Goal: Task Accomplishment & Management: Use online tool/utility

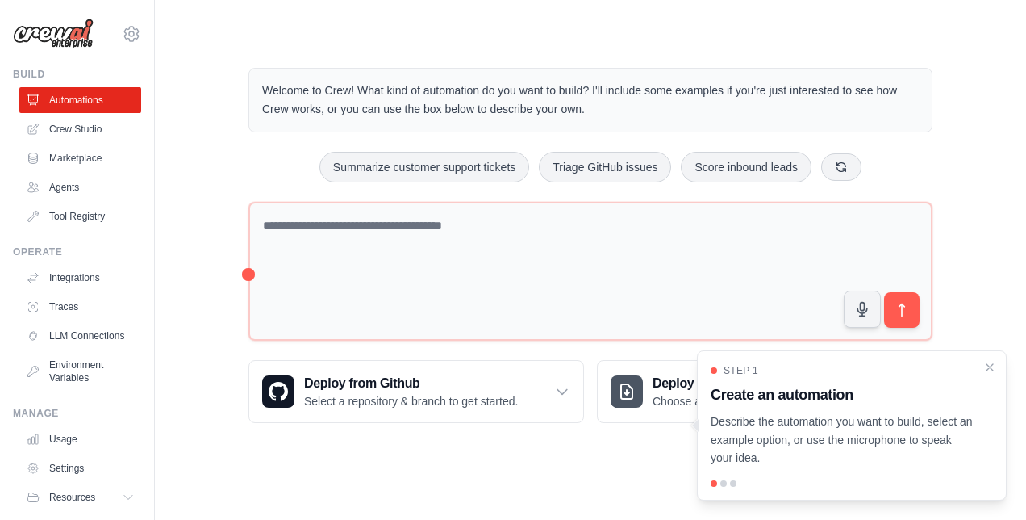
click at [561, 442] on div "Welcome to Crew! What kind of automation do you want to build? I'll include som…" at bounding box center [590, 245] width 723 height 407
click at [989, 370] on icon "Close walkthrough" at bounding box center [990, 366] width 15 height 15
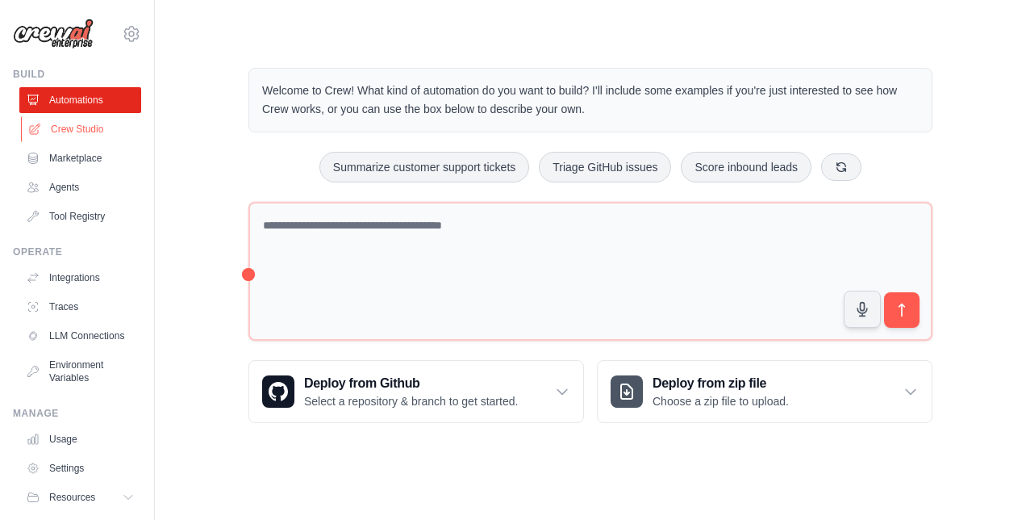
click at [90, 131] on link "Crew Studio" at bounding box center [82, 129] width 122 height 26
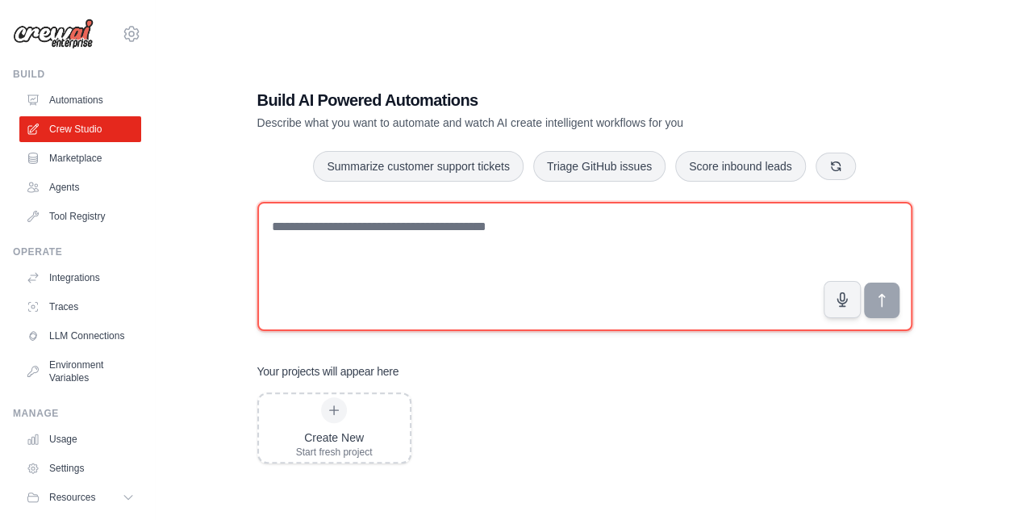
click at [293, 224] on textarea at bounding box center [584, 266] width 655 height 129
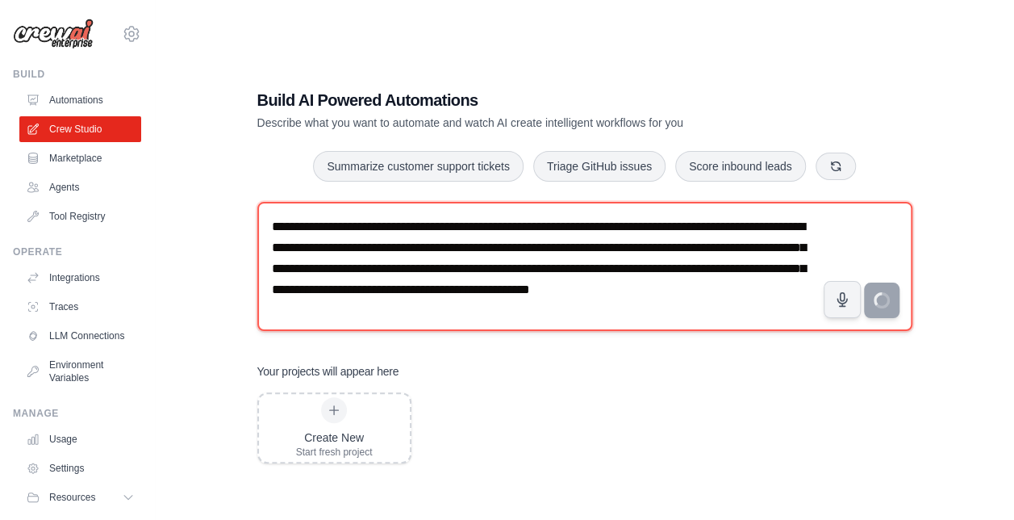
type textarea "**********"
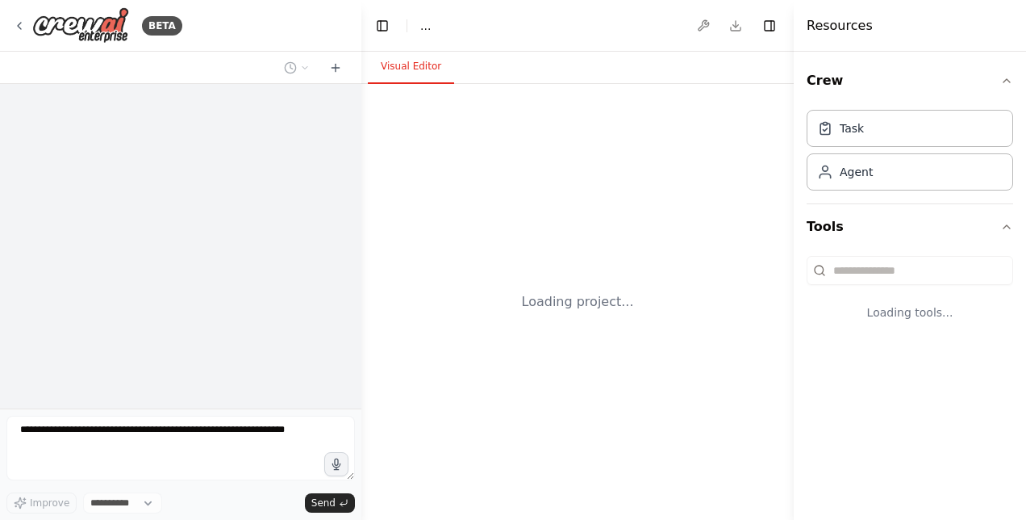
select select "****"
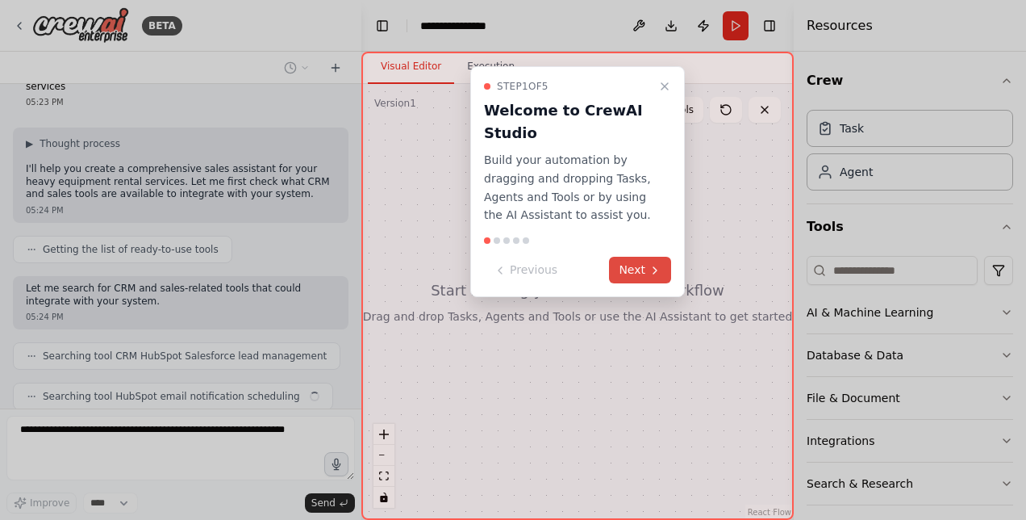
scroll to position [139, 0]
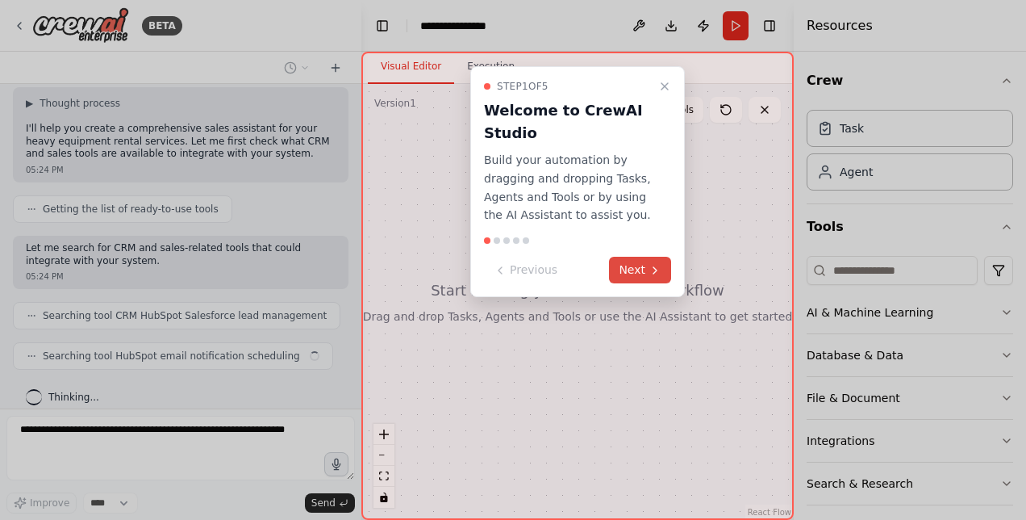
click at [658, 268] on icon at bounding box center [655, 270] width 13 height 13
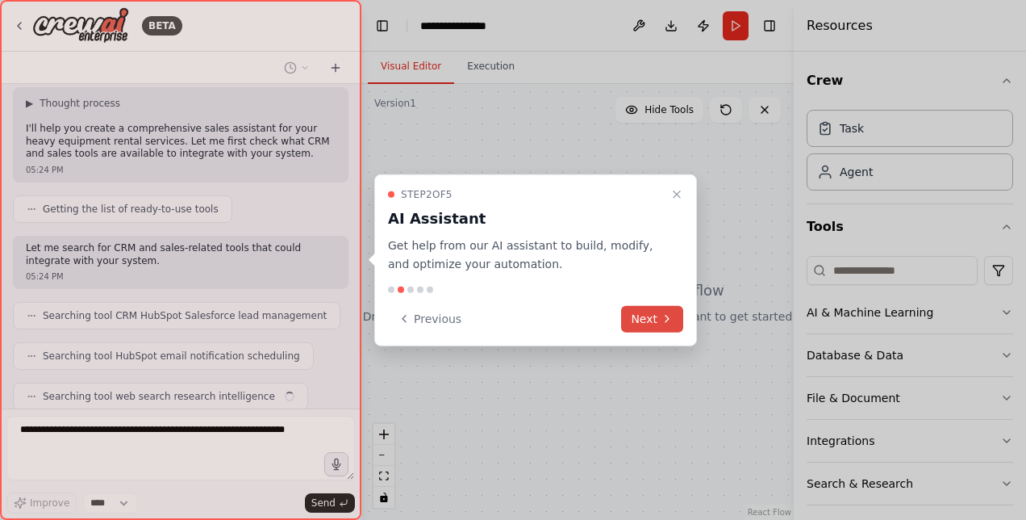
scroll to position [178, 0]
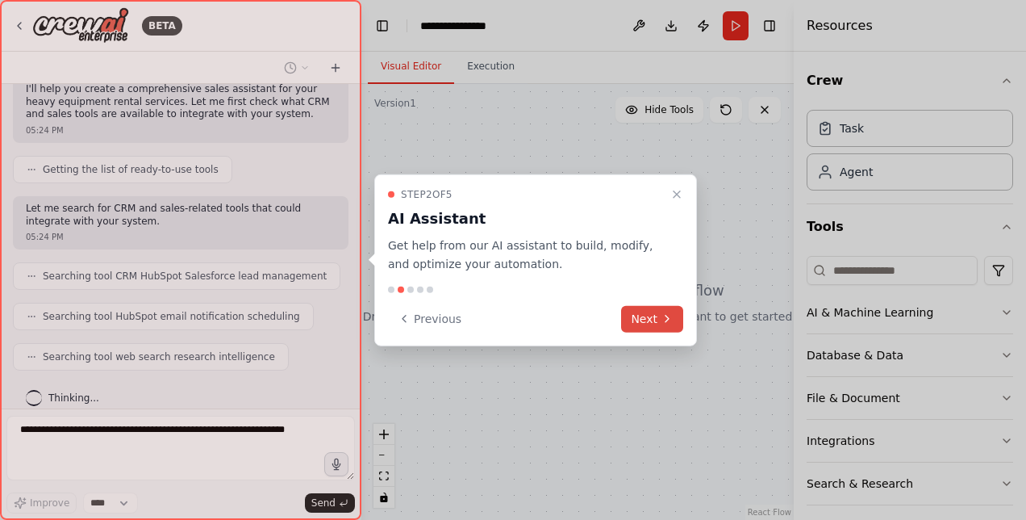
click at [664, 319] on icon at bounding box center [667, 318] width 13 height 13
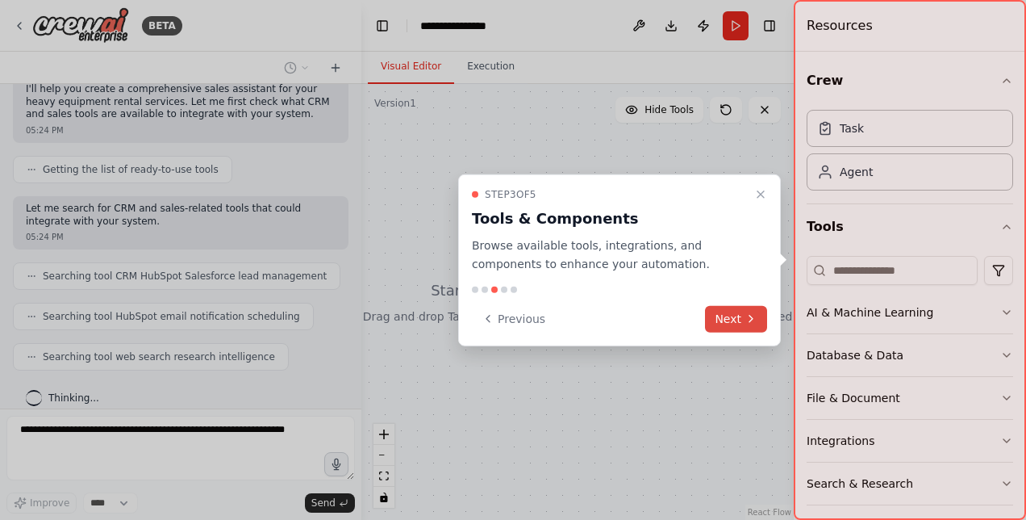
click at [726, 317] on button "Next" at bounding box center [736, 318] width 62 height 27
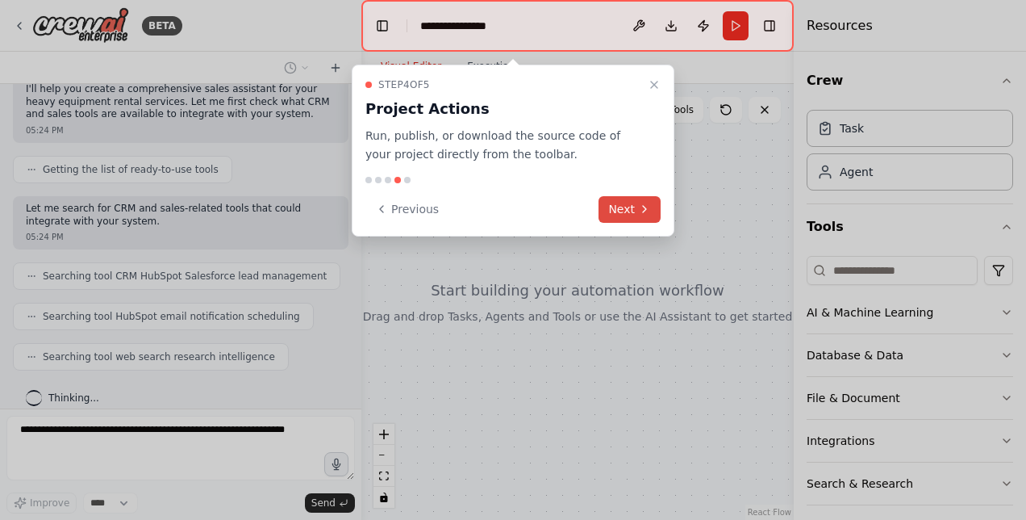
click at [623, 207] on button "Next" at bounding box center [630, 209] width 62 height 27
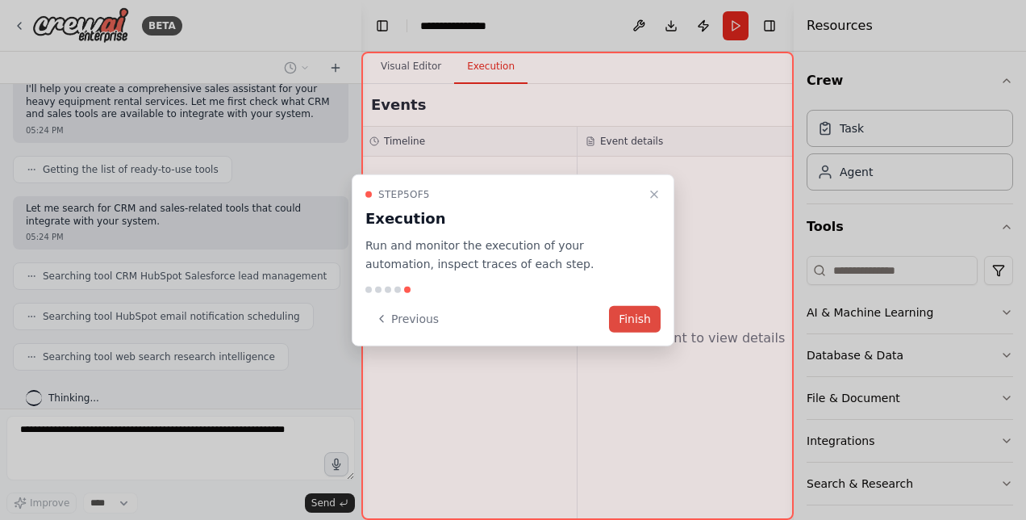
click at [631, 312] on button "Finish" at bounding box center [635, 318] width 52 height 27
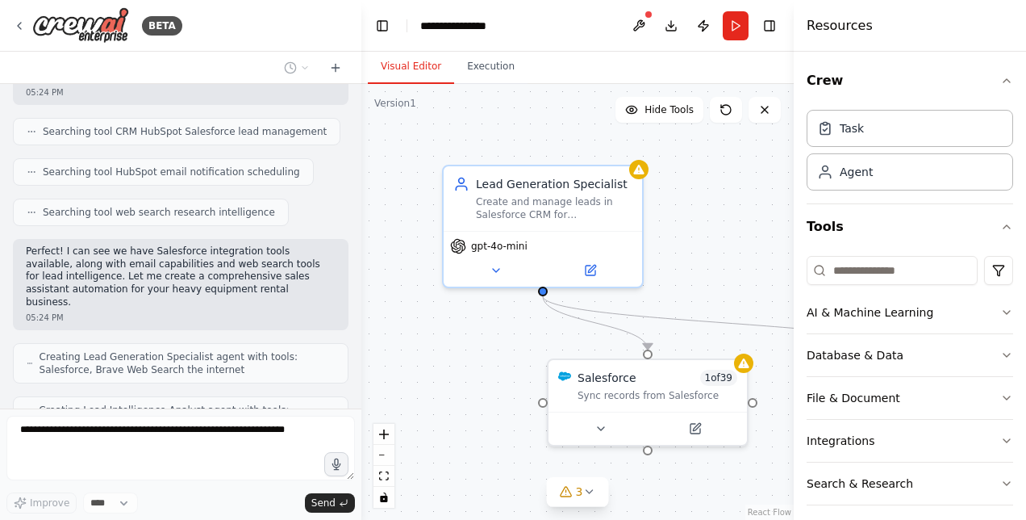
scroll to position [375, 0]
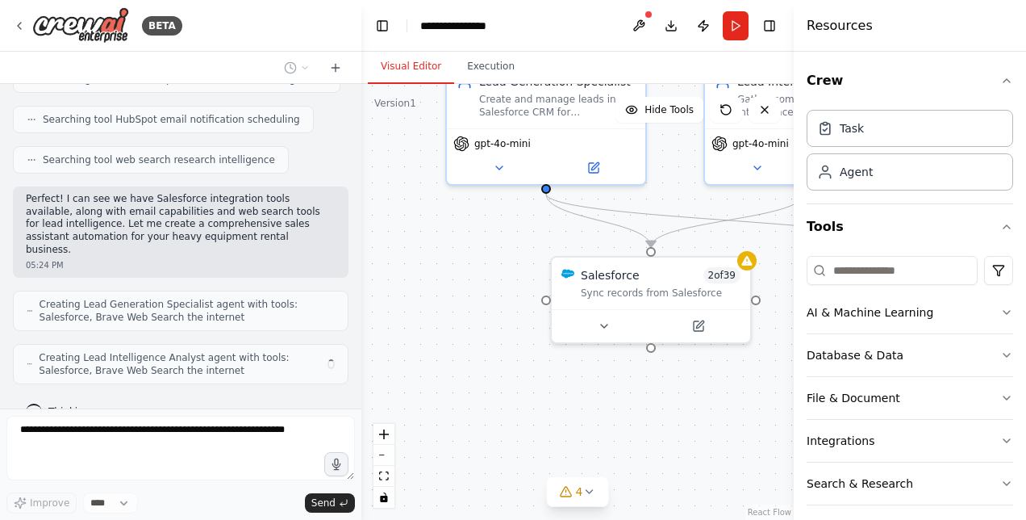
drag, startPoint x: 361, startPoint y: 288, endPoint x: 368, endPoint y: 182, distance: 105.9
click at [368, 182] on div ".deletable-edge-delete-btn { width: 20px; height: 20px; border: 0px solid #ffff…" at bounding box center [577, 302] width 432 height 436
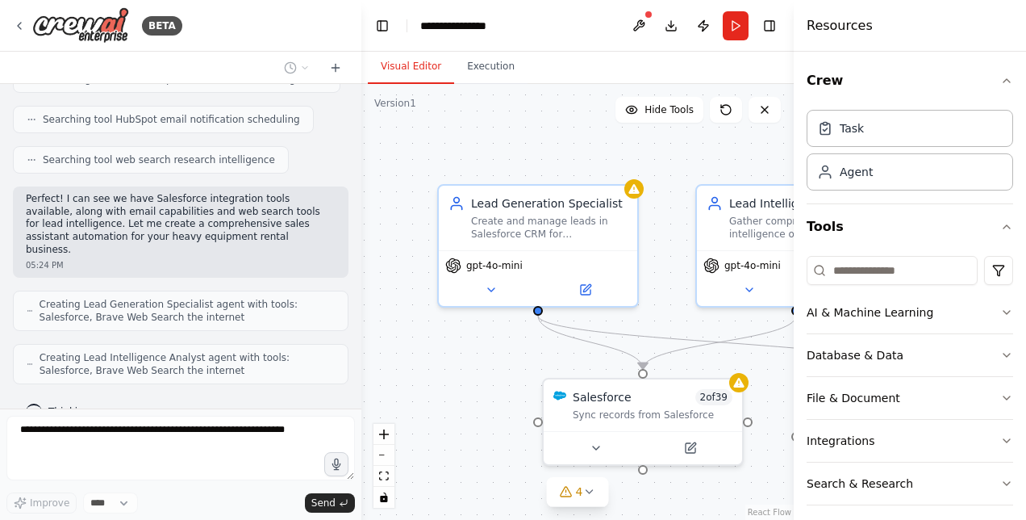
drag, startPoint x: 368, startPoint y: 182, endPoint x: 357, endPoint y: 307, distance: 125.6
click at [357, 307] on div "BETA I want to create a sales assistant that help my sales team to create the l…" at bounding box center [513, 260] width 1026 height 520
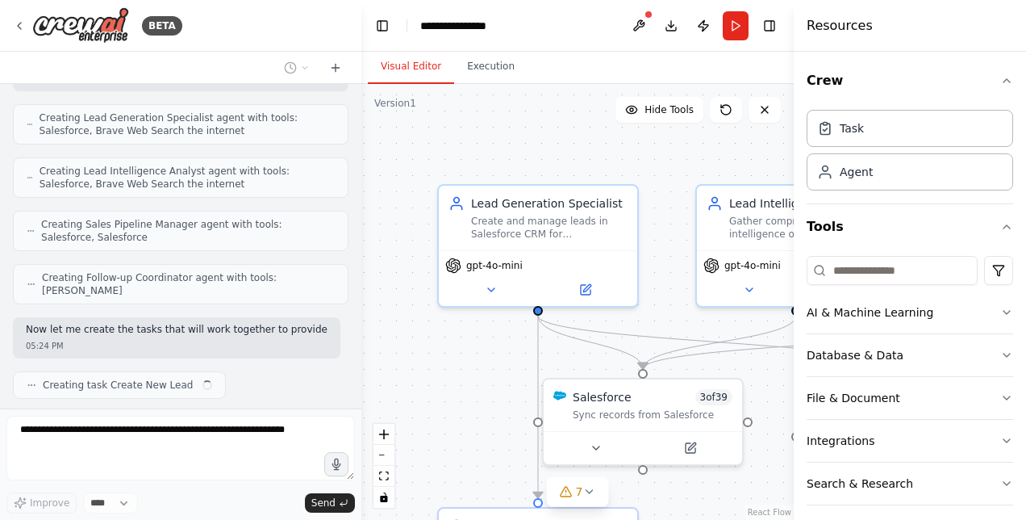
scroll to position [574, 0]
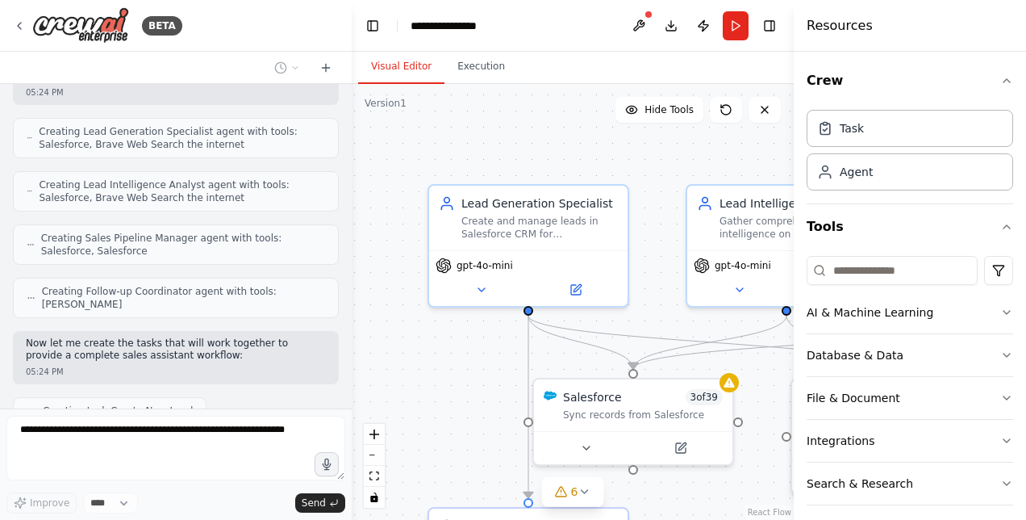
drag, startPoint x: 357, startPoint y: 353, endPoint x: 352, endPoint y: 234, distance: 118.7
click at [352, 234] on div "BETA I want to create a sales assistant that help my sales team to create the l…" at bounding box center [513, 260] width 1026 height 520
click at [1000, 77] on icon "button" at bounding box center [1006, 80] width 13 height 13
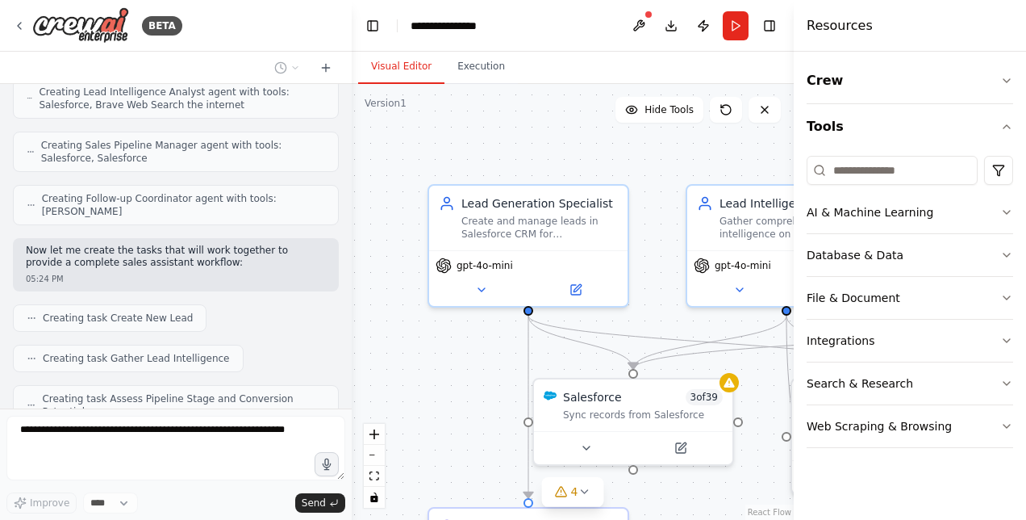
scroll to position [654, 0]
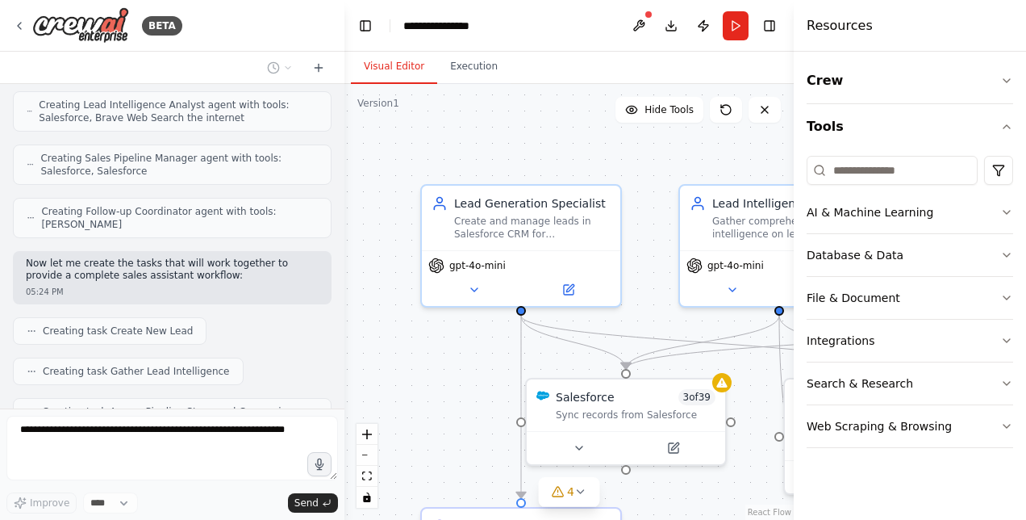
drag, startPoint x: 345, startPoint y: 316, endPoint x: 338, endPoint y: 169, distance: 147.0
click at [338, 169] on div "BETA I want to create a sales assistant that help my sales team to create the l…" at bounding box center [513, 260] width 1026 height 520
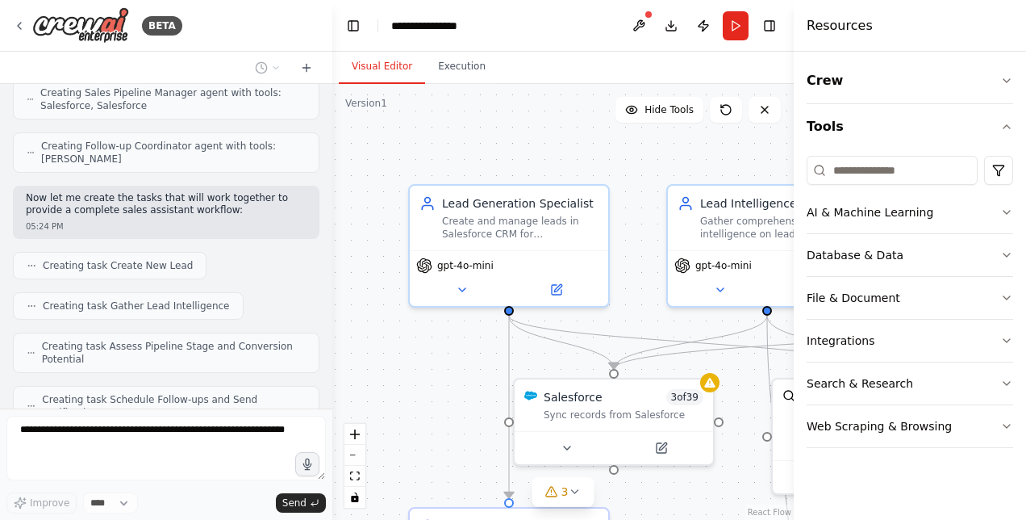
scroll to position [719, 0]
drag, startPoint x: 332, startPoint y: 326, endPoint x: 334, endPoint y: 116, distance: 209.8
click at [334, 116] on div "BETA I want to create a sales assistant that help my sales team to create the l…" at bounding box center [513, 260] width 1026 height 520
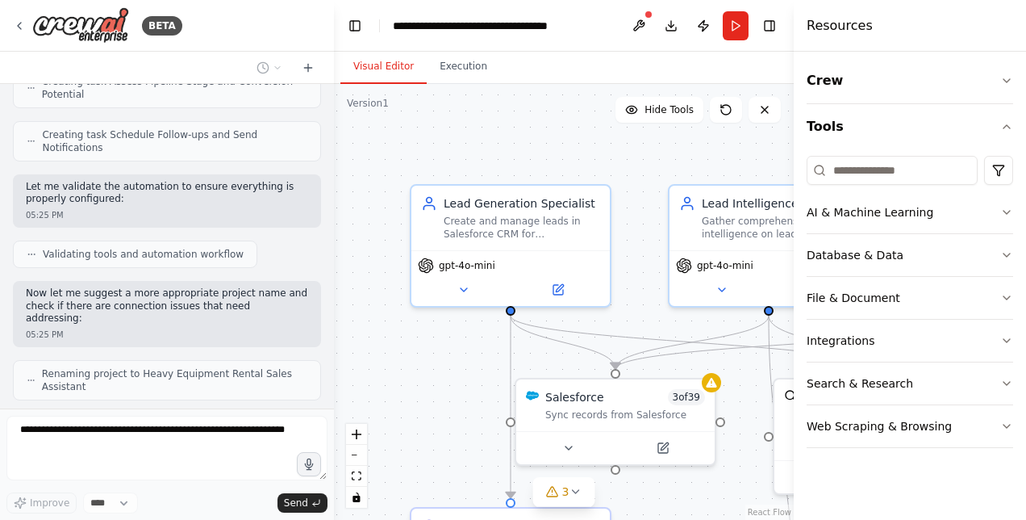
scroll to position [1023, 0]
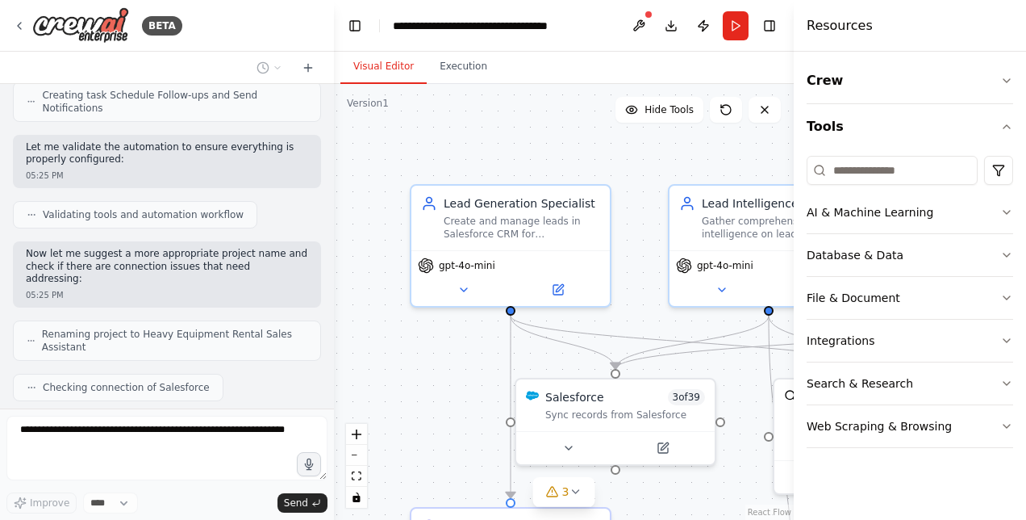
click at [674, 146] on div ".deletable-edge-delete-btn { width: 20px; height: 20px; border: 0px solid #ffff…" at bounding box center [564, 302] width 460 height 436
click at [678, 114] on span "Hide Tools" at bounding box center [669, 109] width 49 height 13
click at [678, 114] on span "Show Tools" at bounding box center [667, 109] width 53 height 13
click at [763, 111] on icon at bounding box center [765, 109] width 6 height 6
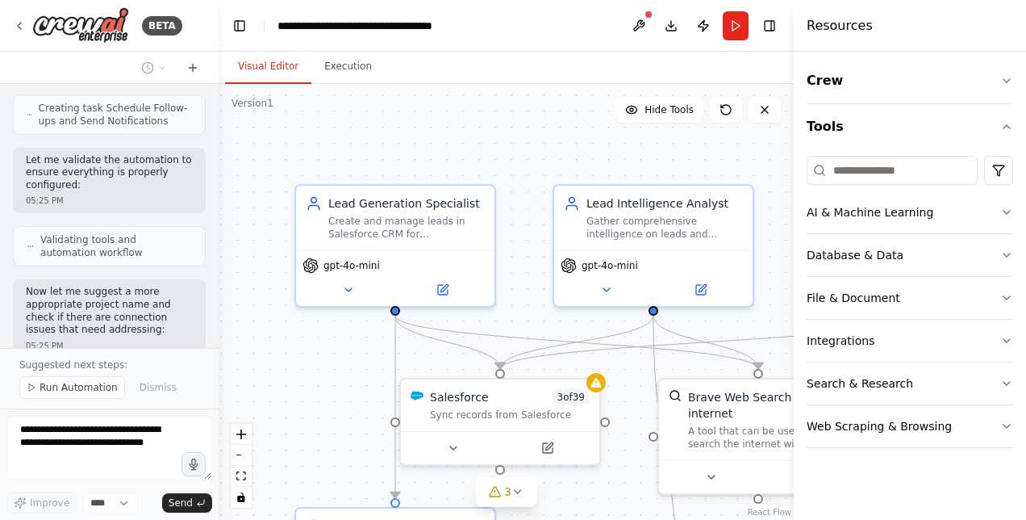
scroll to position [1354, 0]
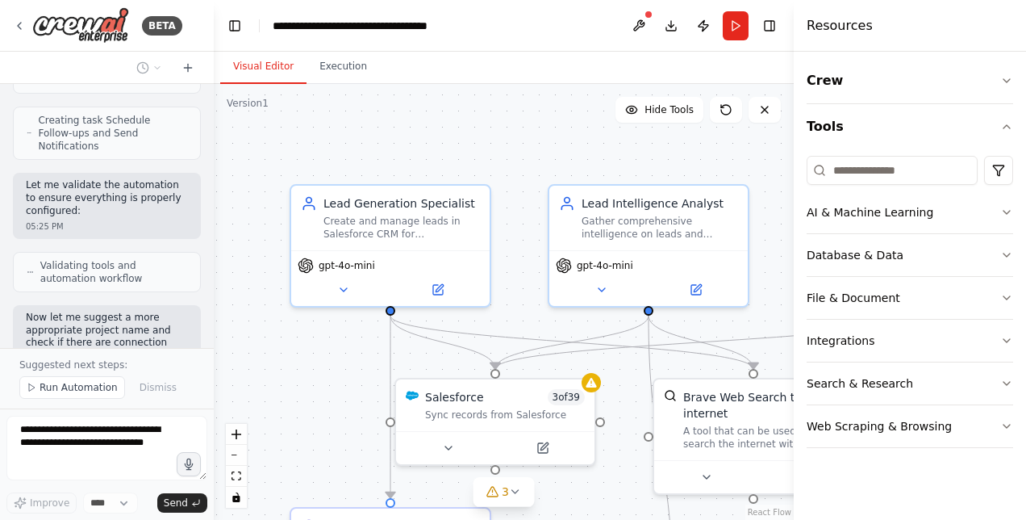
drag, startPoint x: 331, startPoint y: 148, endPoint x: 214, endPoint y: 144, distance: 117.1
click at [214, 144] on div "BETA I want to create a sales assistant that help my sales team to create the l…" at bounding box center [513, 260] width 1026 height 520
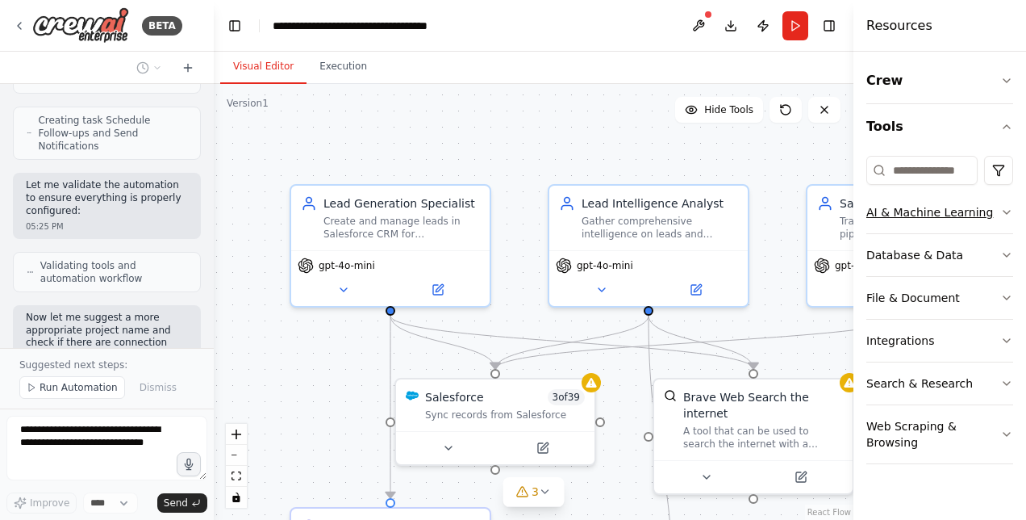
drag, startPoint x: 795, startPoint y: 237, endPoint x: 957, endPoint y: 219, distance: 163.1
click at [957, 219] on div "Resources Crew Tools AI & Machine Learning Database & Data File & Document Inte…" at bounding box center [940, 260] width 173 height 520
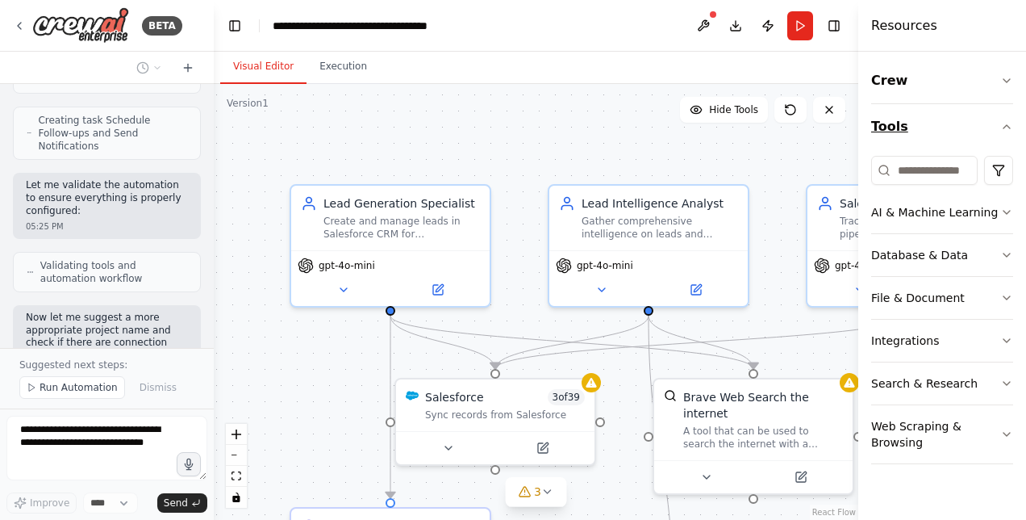
drag, startPoint x: 856, startPoint y: 147, endPoint x: 992, endPoint y: 129, distance: 137.5
click at [992, 129] on div "Resources Crew Tools AI & Machine Learning Database & Data File & Document Inte…" at bounding box center [942, 260] width 168 height 520
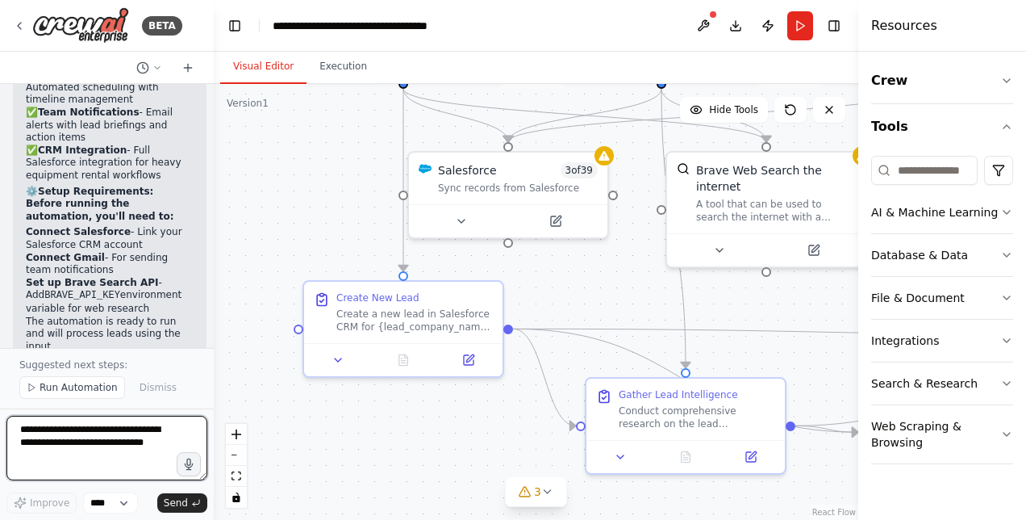
scroll to position [2559, 0]
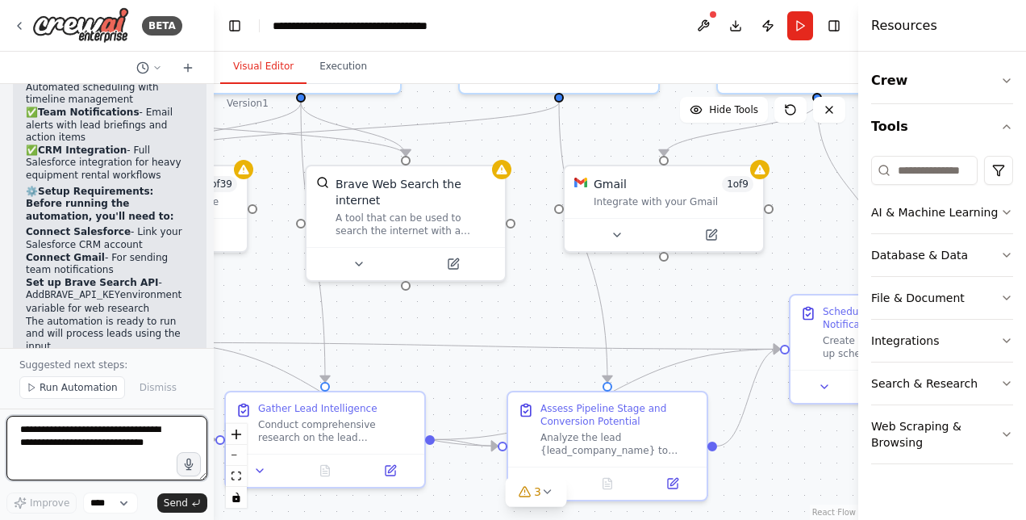
drag, startPoint x: 614, startPoint y: 508, endPoint x: 269, endPoint y: 295, distance: 405.0
click at [269, 295] on div ".deletable-edge-delete-btn { width: 20px; height: 20px; border: 0px solid #ffff…" at bounding box center [536, 302] width 645 height 436
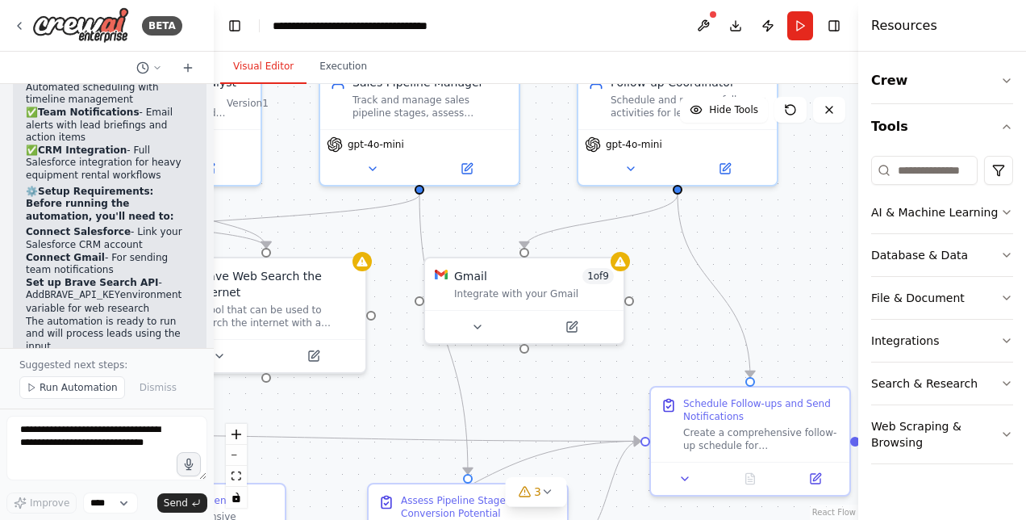
drag, startPoint x: 567, startPoint y: 326, endPoint x: 424, endPoint y: 418, distance: 169.9
click at [424, 418] on div ".deletable-edge-delete-btn { width: 20px; height: 20px; border: 0px solid #ffff…" at bounding box center [536, 302] width 645 height 436
click at [113, 429] on textarea at bounding box center [106, 448] width 201 height 65
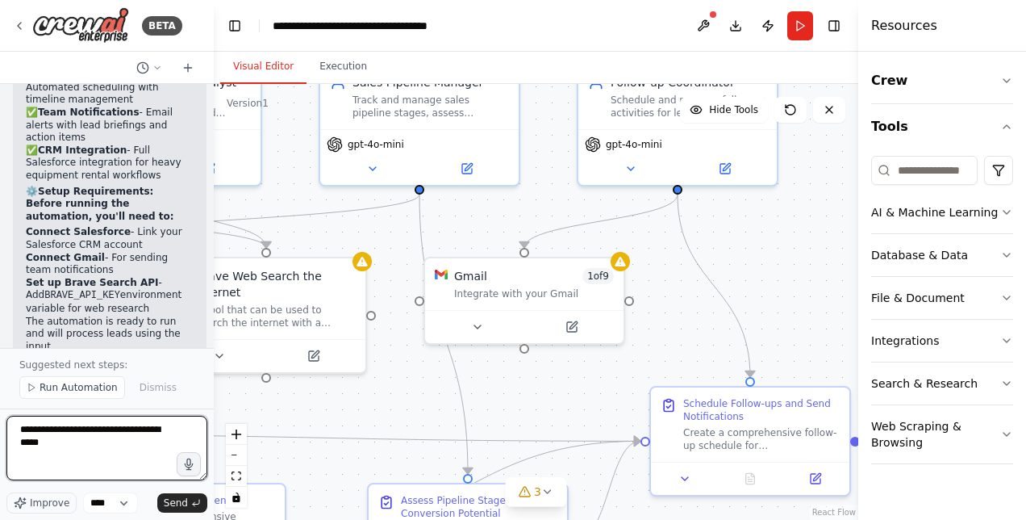
type textarea "**********"
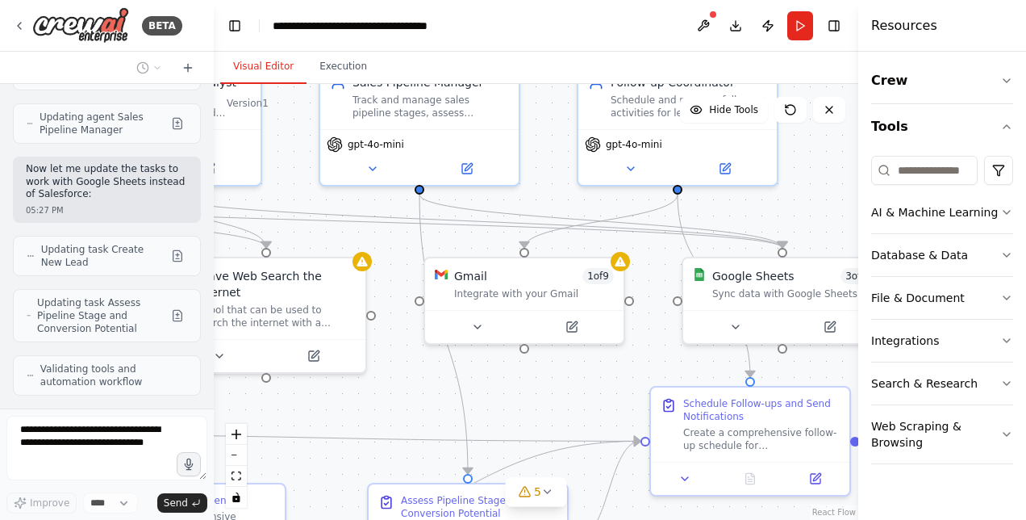
scroll to position [3986, 0]
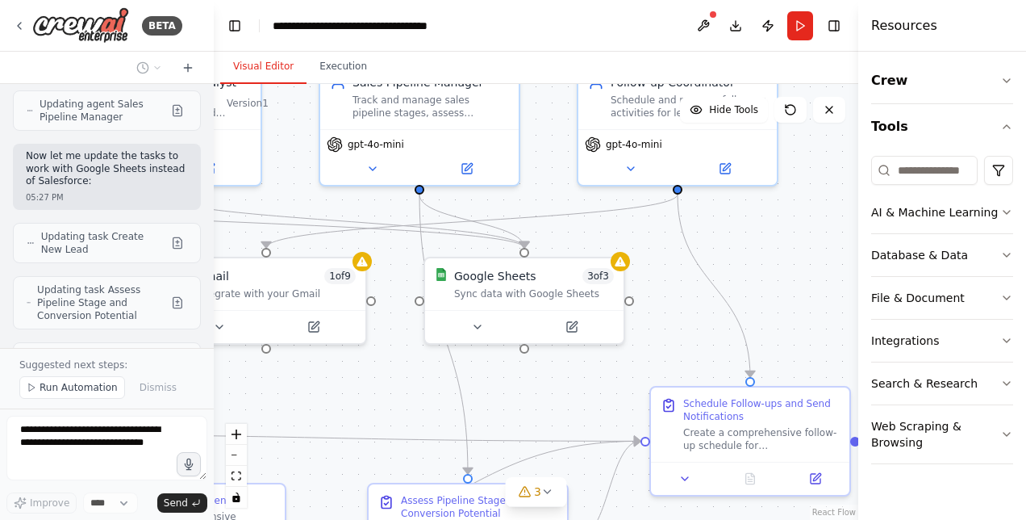
click at [208, 318] on div at bounding box center [210, 260] width 6 height 520
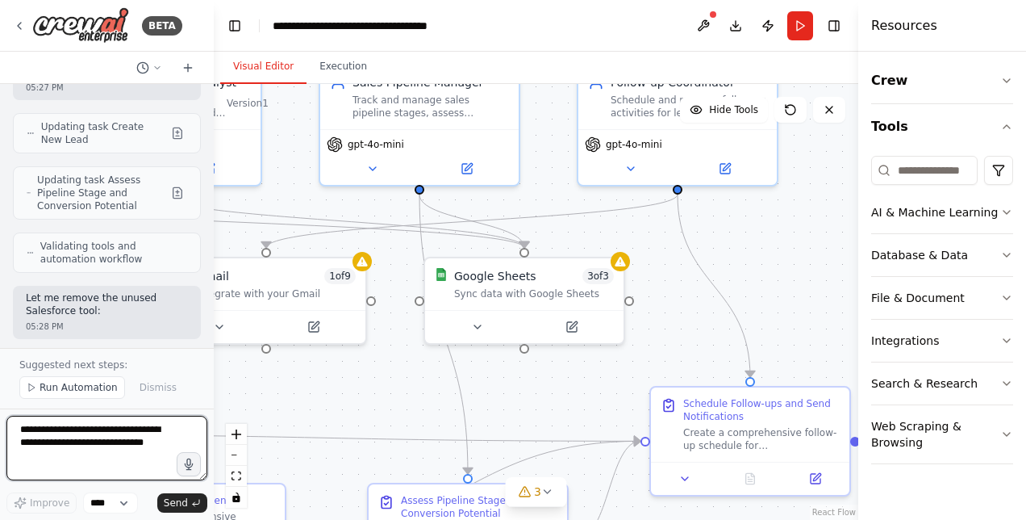
drag, startPoint x: 108, startPoint y: 432, endPoint x: 131, endPoint y: 438, distance: 23.3
click at [131, 438] on textarea at bounding box center [106, 448] width 201 height 65
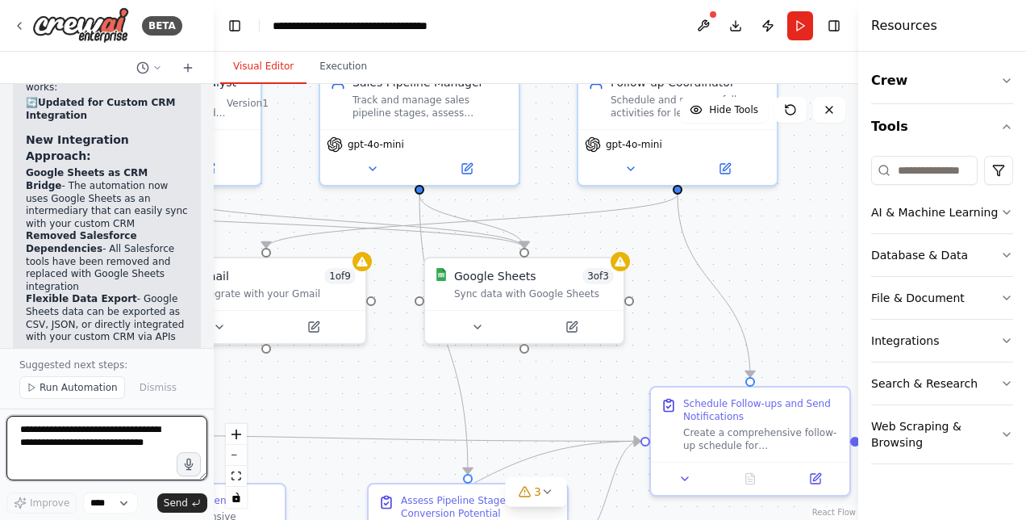
drag, startPoint x: 131, startPoint y: 438, endPoint x: 8, endPoint y: 407, distance: 126.6
click at [8, 407] on div "BETA I want to create a sales assistant that help my sales team to create the l…" at bounding box center [107, 260] width 214 height 520
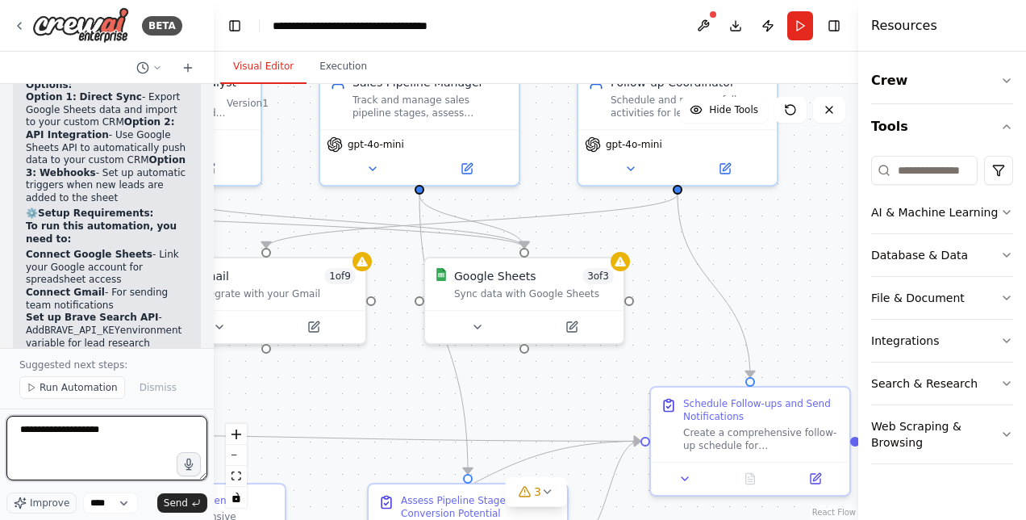
scroll to position [5165, 0]
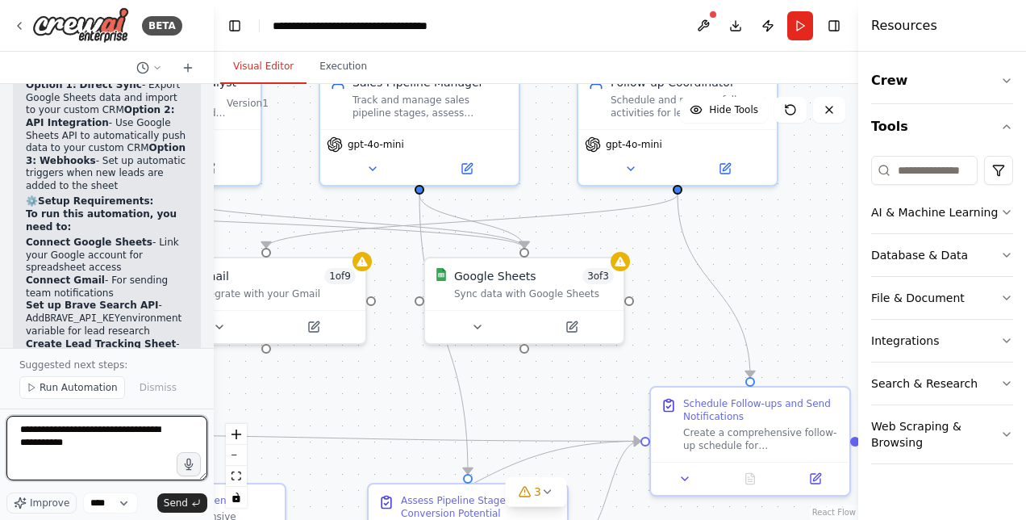
type textarea "**********"
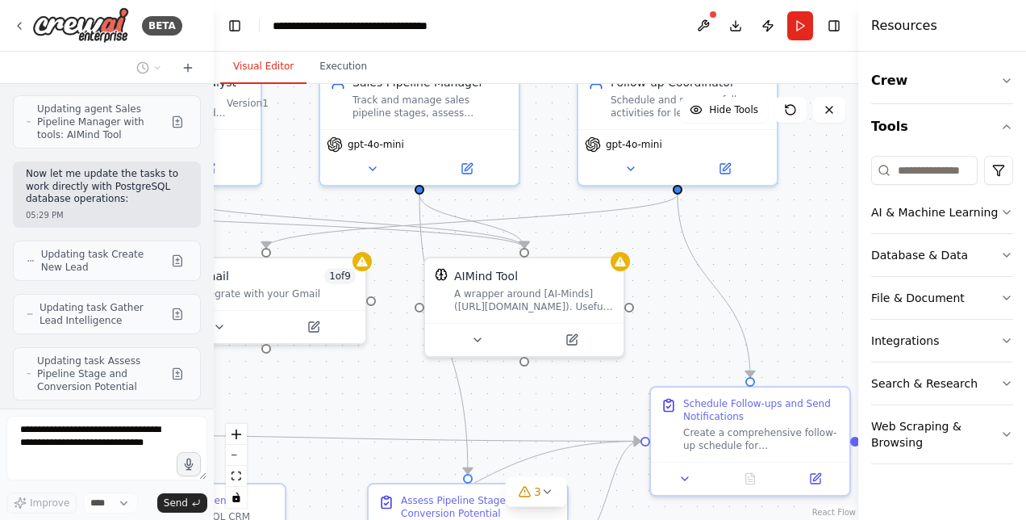
scroll to position [6408, 0]
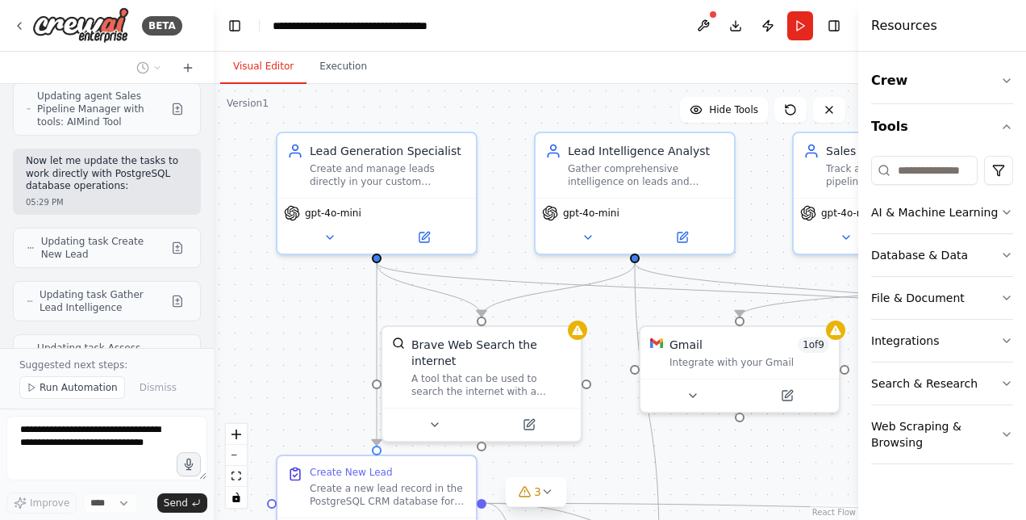
drag, startPoint x: 365, startPoint y: 403, endPoint x: 858, endPoint y: 470, distance: 498.4
click at [858, 470] on div "BETA I want to create a sales assistant that help my sales team to create the l…" at bounding box center [513, 260] width 1026 height 520
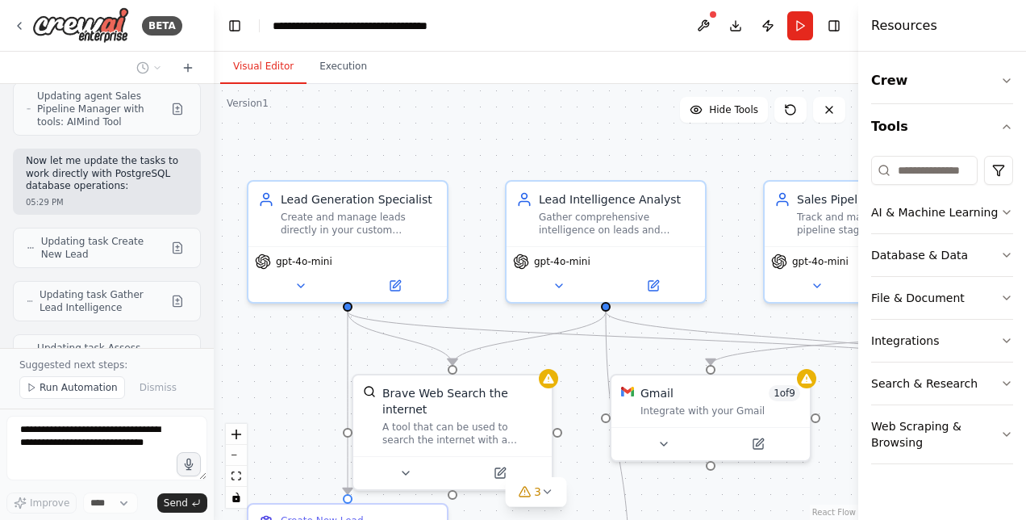
drag, startPoint x: 353, startPoint y: 293, endPoint x: 303, endPoint y: 342, distance: 69.6
click at [303, 342] on div ".deletable-edge-delete-btn { width: 20px; height: 20px; border: 0px solid #ffff…" at bounding box center [536, 302] width 645 height 436
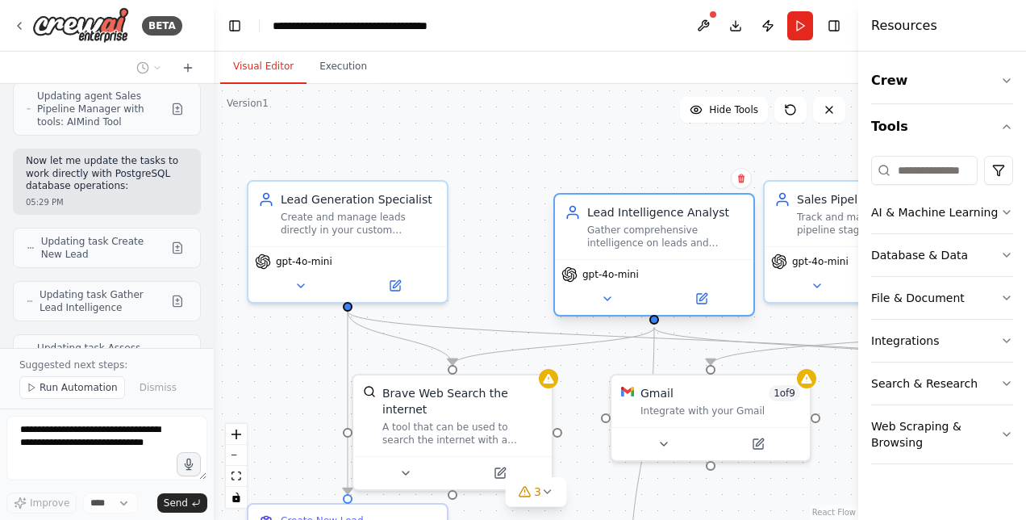
drag, startPoint x: 621, startPoint y: 252, endPoint x: 622, endPoint y: 265, distance: 12.9
click at [622, 265] on div "gpt-4o-mini" at bounding box center [654, 287] width 198 height 56
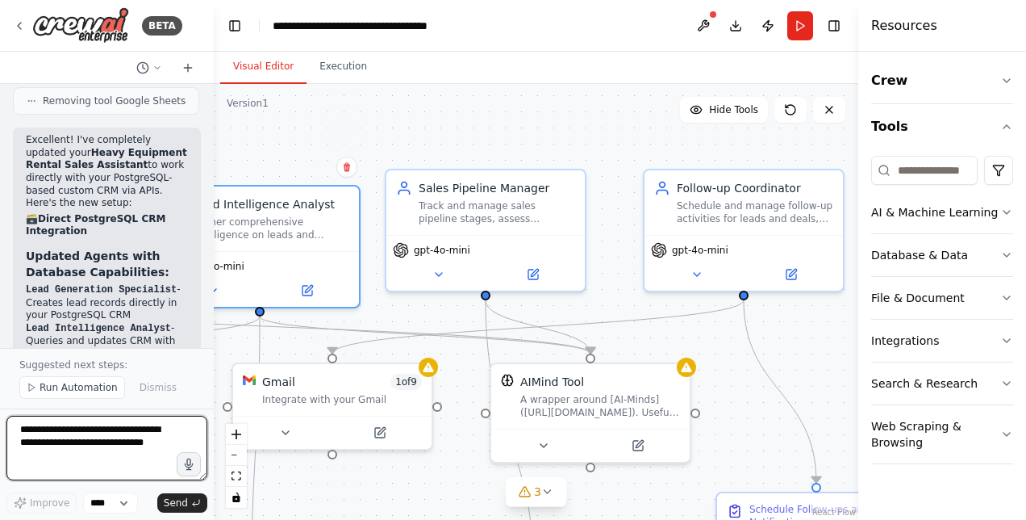
drag, startPoint x: 570, startPoint y: 160, endPoint x: 192, endPoint y: 148, distance: 378.6
click at [192, 148] on div "BETA I want to create a sales assistant that help my sales team to create the l…" at bounding box center [513, 260] width 1026 height 520
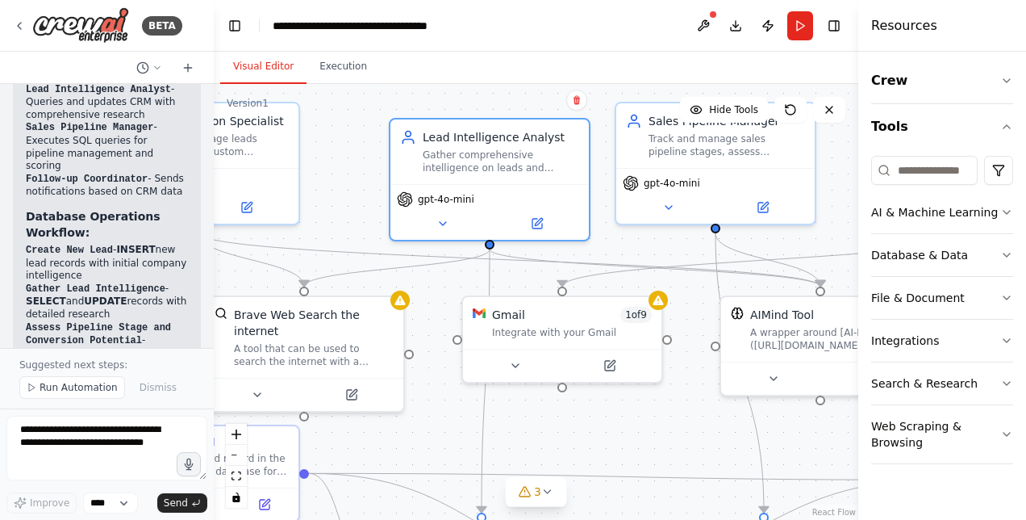
drag, startPoint x: 420, startPoint y: 144, endPoint x: 649, endPoint y: 77, distance: 239.5
click at [649, 77] on div "Visual Editor Execution Version 1 Hide Tools .deletable-edge-delete-btn { width…" at bounding box center [536, 286] width 645 height 468
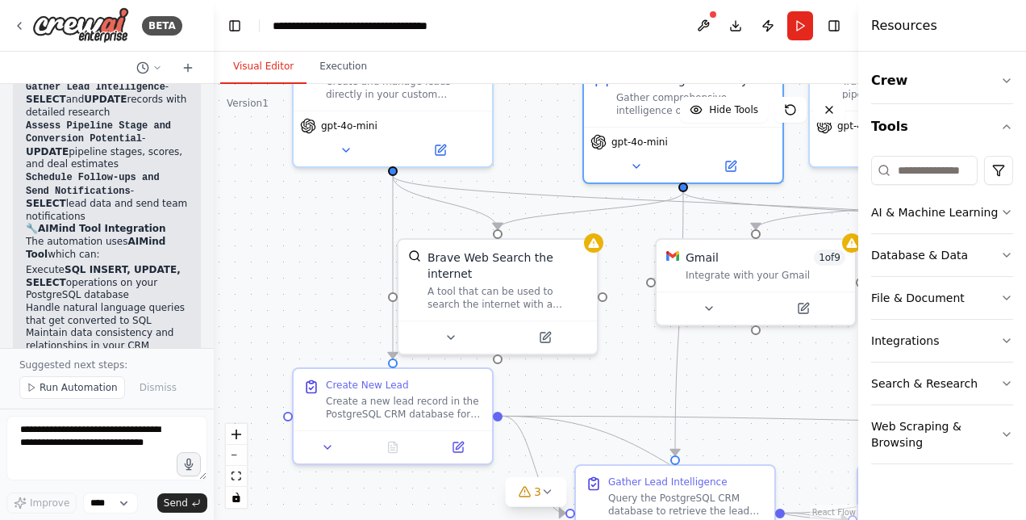
drag, startPoint x: 429, startPoint y: 395, endPoint x: 623, endPoint y: 337, distance: 201.9
click at [623, 337] on div ".deletable-edge-delete-btn { width: 20px; height: 20px; border: 0px solid #ffff…" at bounding box center [536, 302] width 645 height 436
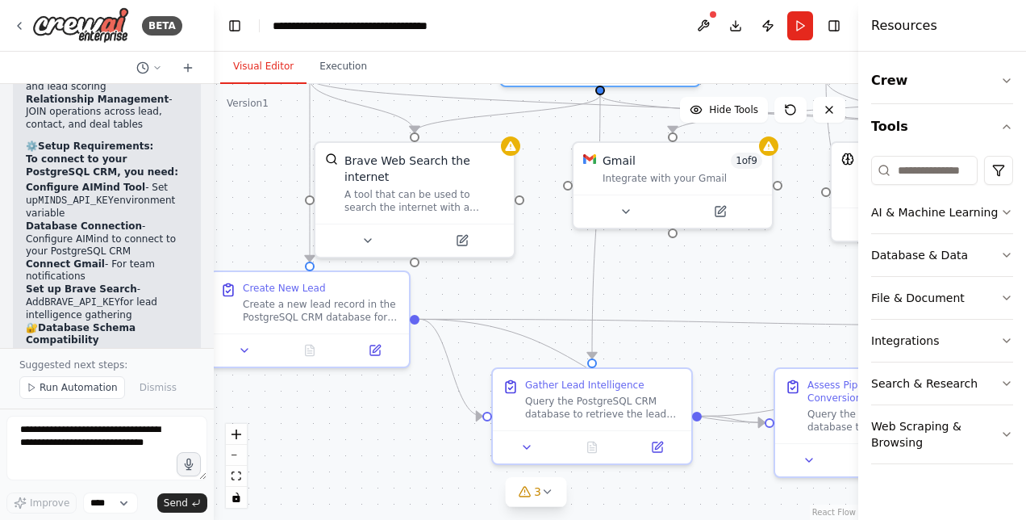
drag, startPoint x: 580, startPoint y: 394, endPoint x: 497, endPoint y: 297, distance: 127.6
click at [497, 297] on div ".deletable-edge-delete-btn { width: 20px; height: 20px; border: 0px solid #ffff…" at bounding box center [536, 302] width 645 height 436
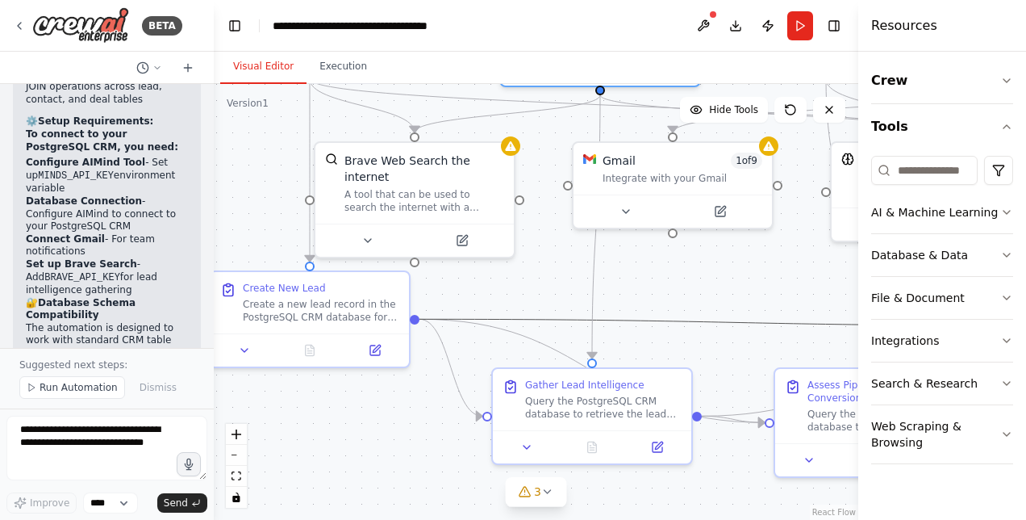
drag, startPoint x: 558, startPoint y: 313, endPoint x: 546, endPoint y: 320, distance: 14.1
click at [546, 320] on icon "Edge from 7841f3a8-b59a-4dbb-959d-d3997670999d to e8904f29-6bc1-492a-97ea-afd4b…" at bounding box center [734, 322] width 628 height 6
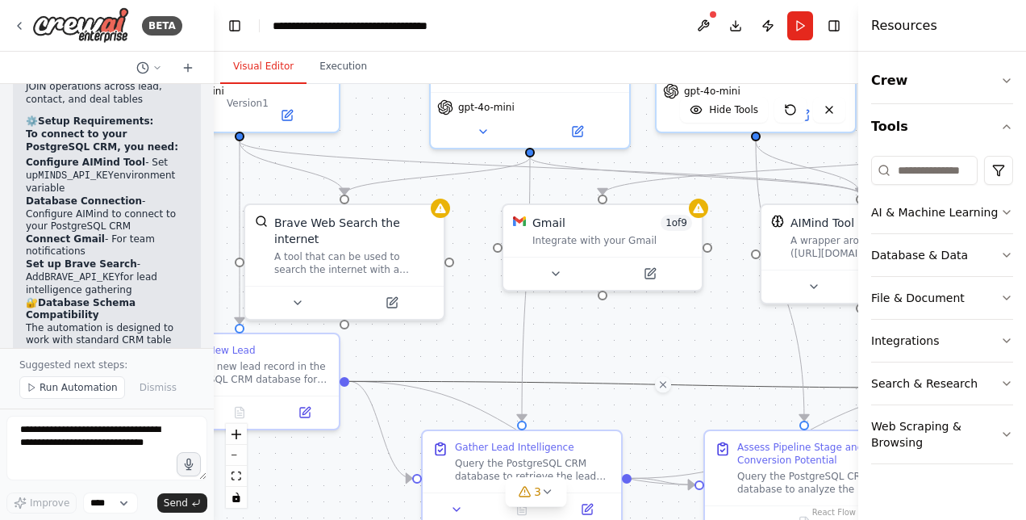
drag, startPoint x: 558, startPoint y: 275, endPoint x: 487, endPoint y: 337, distance: 93.7
click at [487, 337] on div ".deletable-edge-delete-btn { width: 20px; height: 20px; border: 0px solid #ffff…" at bounding box center [536, 302] width 645 height 436
click at [668, 386] on icon at bounding box center [663, 385] width 12 height 15
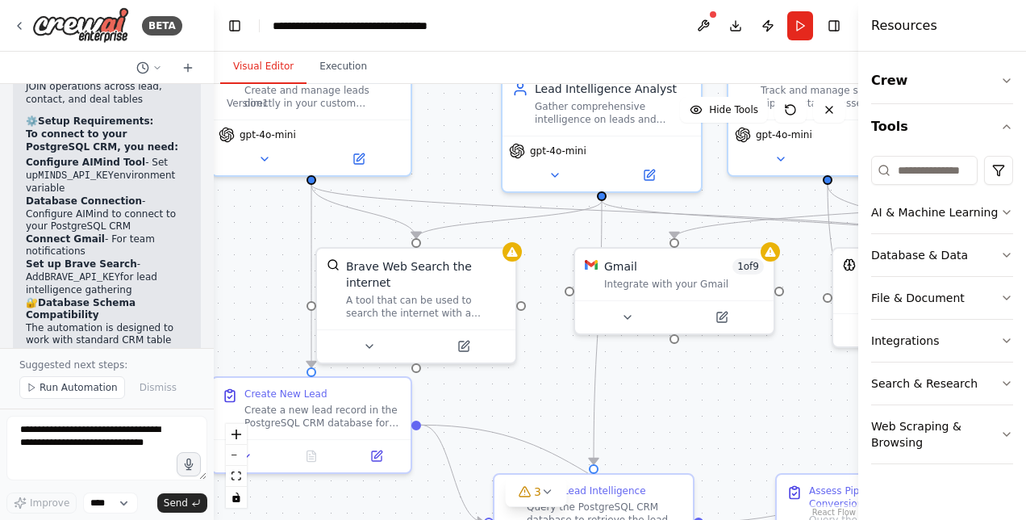
drag, startPoint x: 650, startPoint y: 366, endPoint x: 722, endPoint y: 410, distance: 84.0
click at [722, 410] on div ".deletable-edge-delete-btn { width: 20px; height: 20px; border: 0px solid #ffff…" at bounding box center [536, 302] width 645 height 436
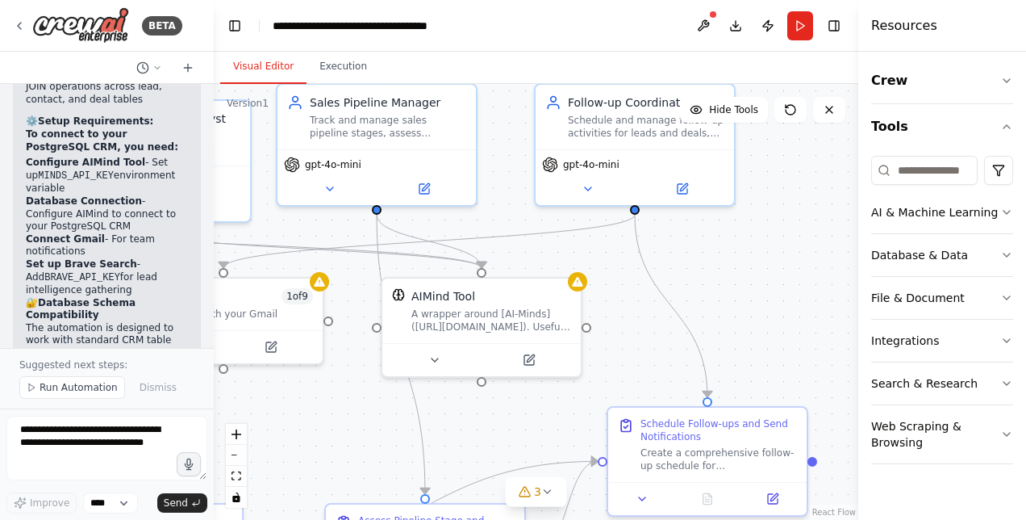
drag, startPoint x: 796, startPoint y: 427, endPoint x: 337, endPoint y: 456, distance: 459.2
click at [337, 456] on div ".deletable-edge-delete-btn { width: 20px; height: 20px; border: 0px solid #ffff…" at bounding box center [536, 302] width 645 height 436
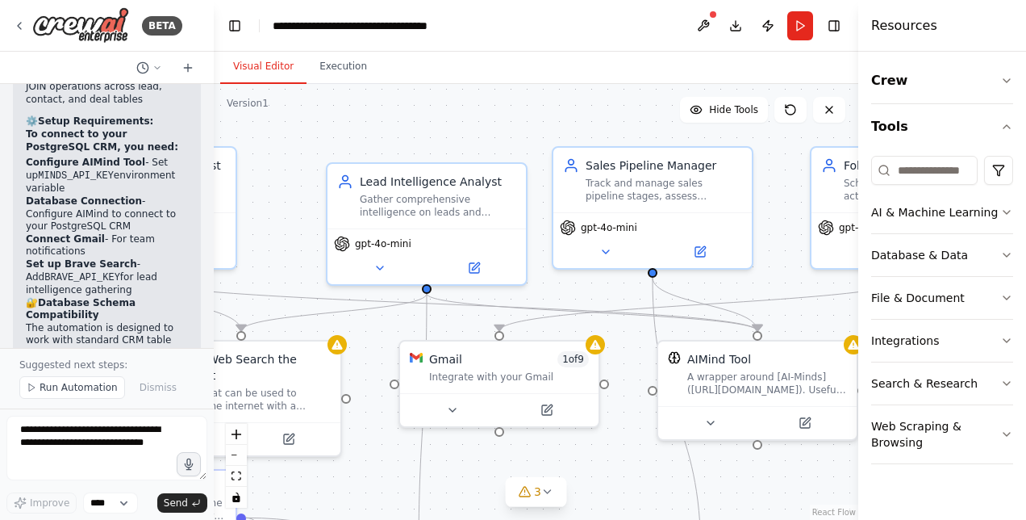
drag, startPoint x: 745, startPoint y: 308, endPoint x: 1029, endPoint y: 372, distance: 290.3
click at [1025, 372] on html "BETA I want to create a sales assistant that help my sales team to create the l…" at bounding box center [513, 260] width 1026 height 520
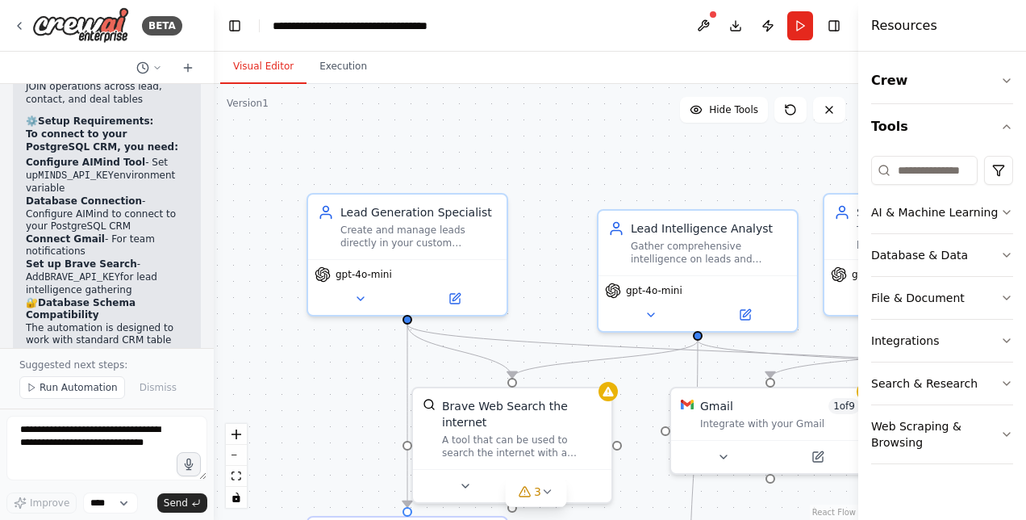
drag, startPoint x: 328, startPoint y: 134, endPoint x: 599, endPoint y: 180, distance: 275.0
click at [599, 180] on div ".deletable-edge-delete-btn { width: 20px; height: 20px; border: 0px solid #ffff…" at bounding box center [536, 302] width 645 height 436
click at [111, 441] on textarea at bounding box center [106, 448] width 201 height 65
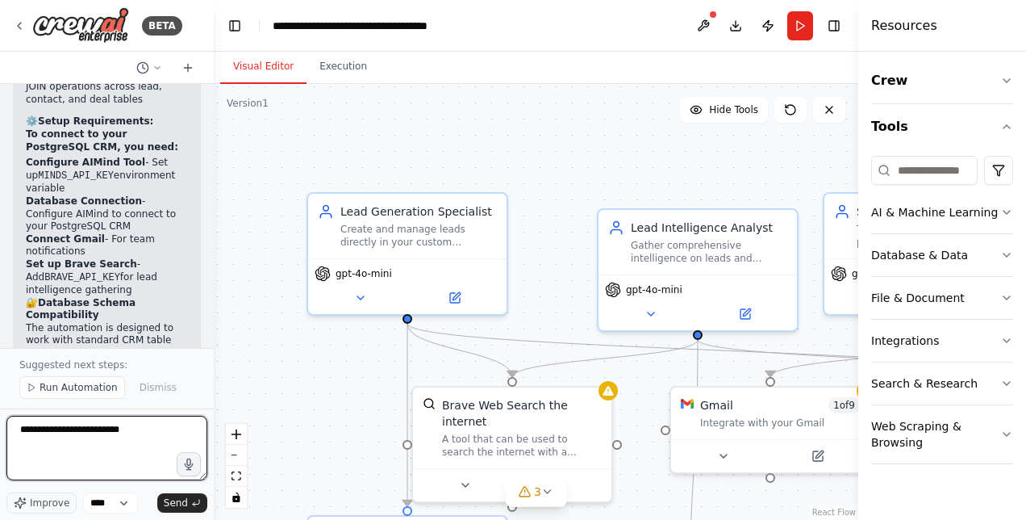
type textarea "**********"
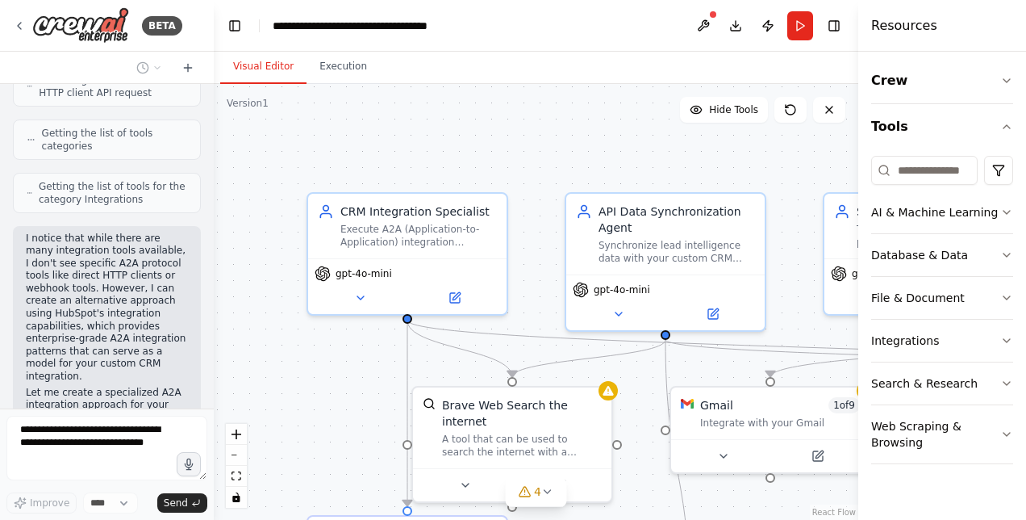
scroll to position [8731, 0]
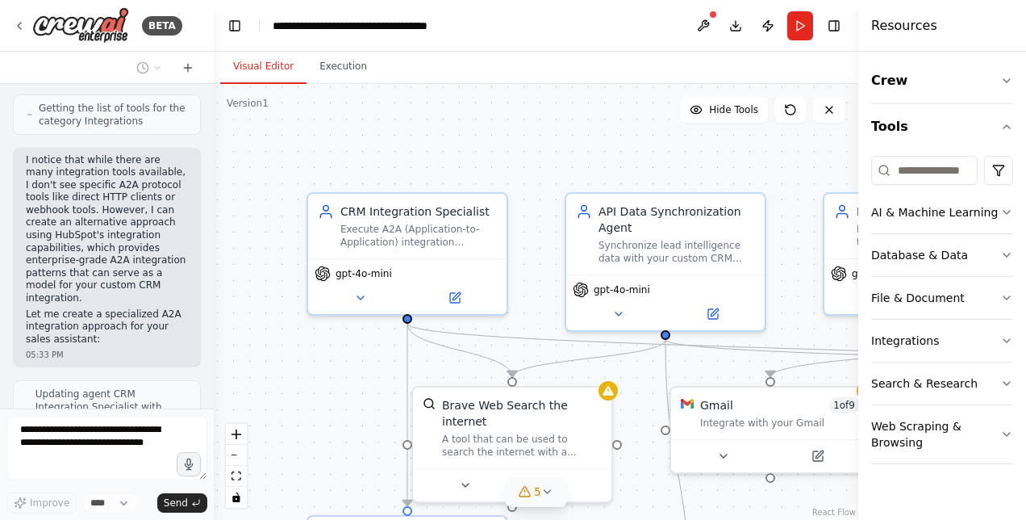
click at [547, 491] on icon at bounding box center [547, 491] width 13 height 13
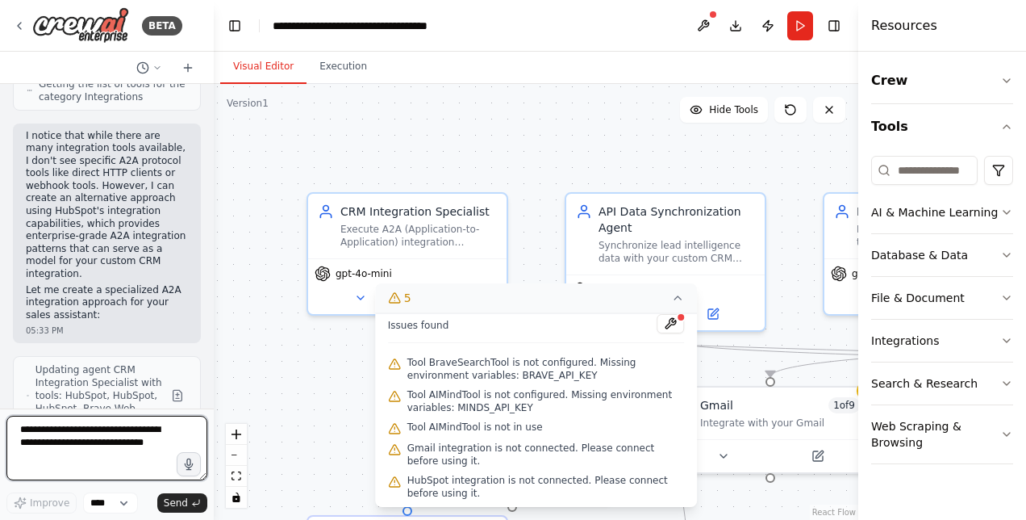
scroll to position [8768, 0]
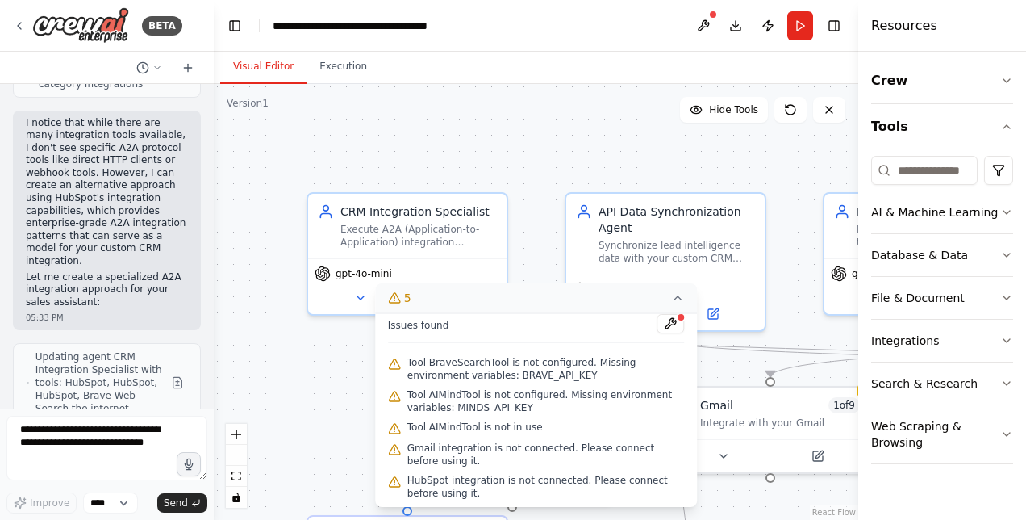
click at [277, 361] on div ".deletable-edge-delete-btn { width: 20px; height: 20px; border: 0px solid #ffff…" at bounding box center [536, 302] width 645 height 436
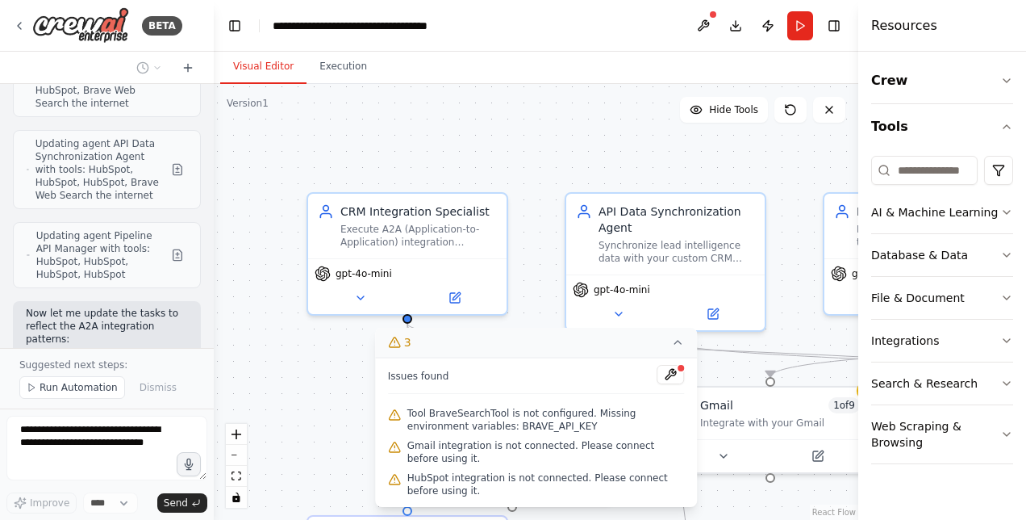
scroll to position [9086, 0]
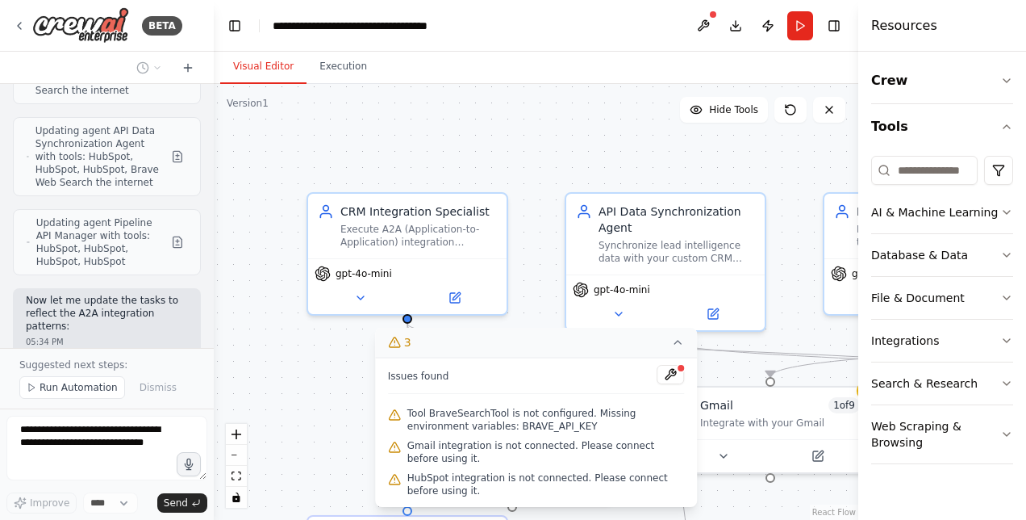
drag, startPoint x: 860, startPoint y: 152, endPoint x: 912, endPoint y: 152, distance: 51.6
click at [912, 152] on div "Resources Crew Tools AI & Machine Learning Database & Data File & Document Inte…" at bounding box center [942, 260] width 168 height 520
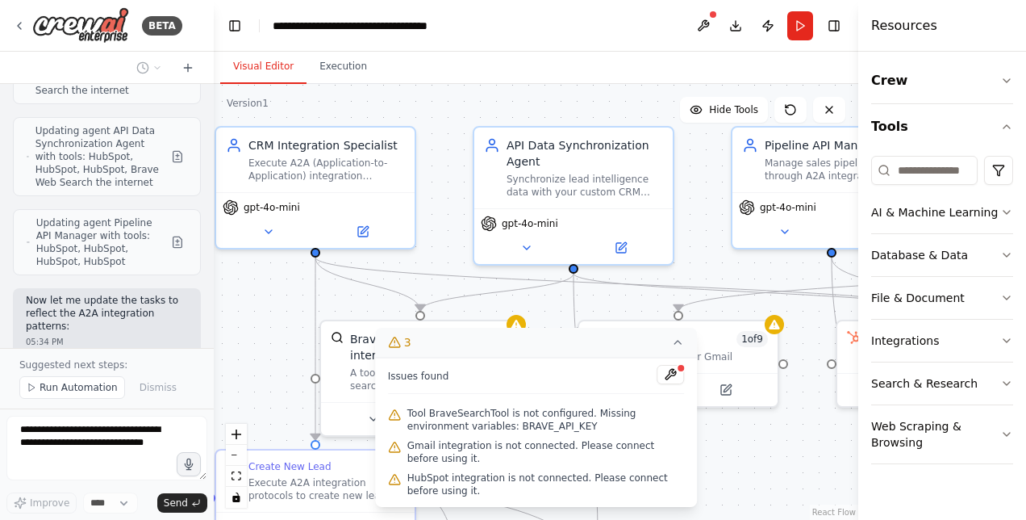
drag, startPoint x: 700, startPoint y: 161, endPoint x: 608, endPoint y: 95, distance: 113.3
click at [608, 95] on div ".deletable-edge-delete-btn { width: 20px; height: 20px; border: 0px solid #ffff…" at bounding box center [536, 302] width 645 height 436
click at [674, 348] on icon at bounding box center [677, 342] width 13 height 13
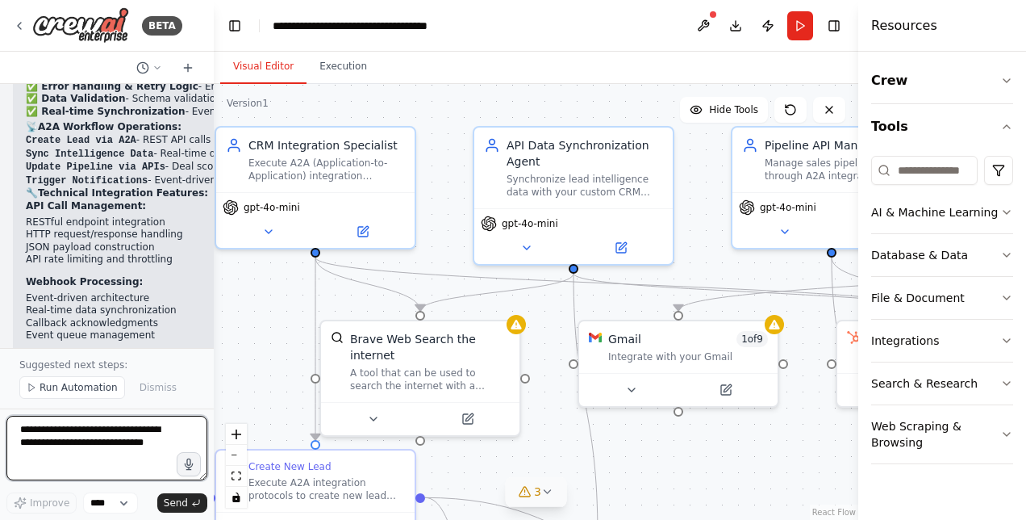
scroll to position [9924, 0]
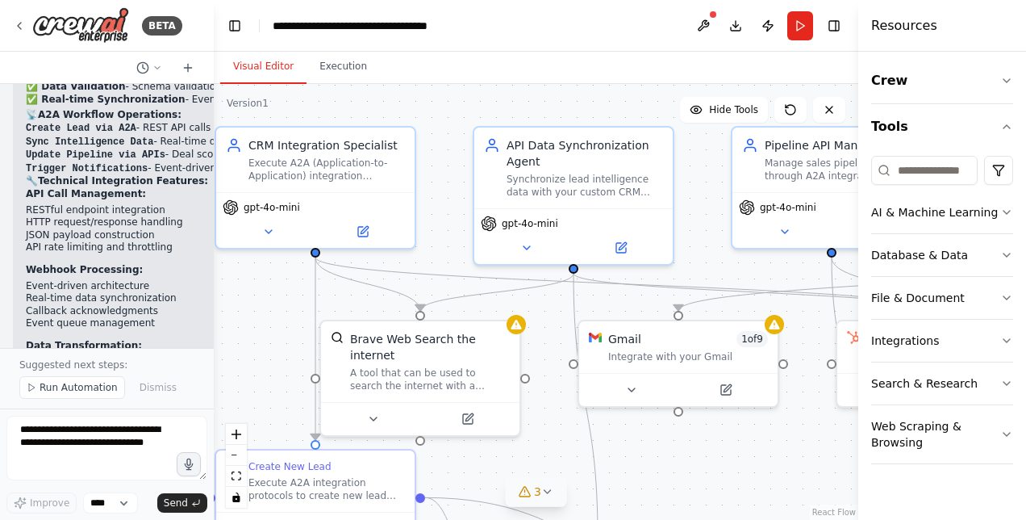
click at [290, 304] on div ".deletable-edge-delete-btn { width: 20px; height: 20px; border: 0px solid #ffff…" at bounding box center [536, 302] width 645 height 436
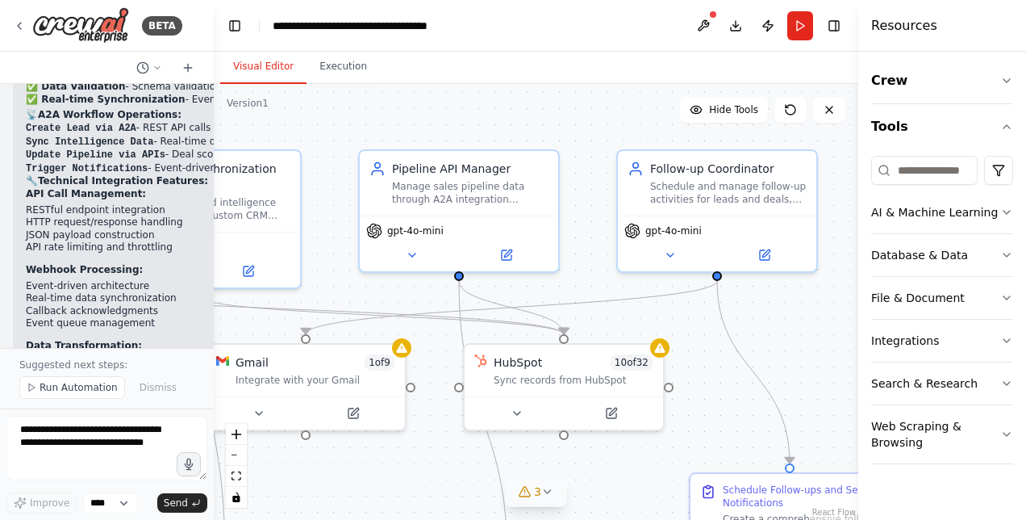
drag, startPoint x: 721, startPoint y: 258, endPoint x: 349, endPoint y: 282, distance: 373.5
click at [349, 282] on div ".deletable-edge-delete-btn { width: 20px; height: 20px; border: 0px solid #ffff…" at bounding box center [536, 302] width 645 height 436
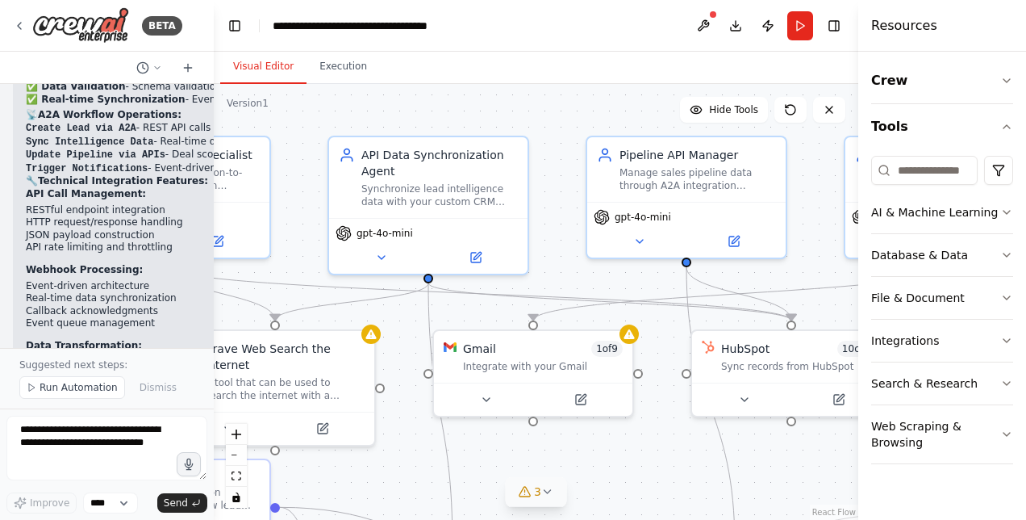
drag, startPoint x: 353, startPoint y: 294, endPoint x: 581, endPoint y: 280, distance: 227.9
click at [581, 280] on div ".deletable-edge-delete-btn { width: 20px; height: 20px; border: 0px solid #ffff…" at bounding box center [536, 302] width 645 height 436
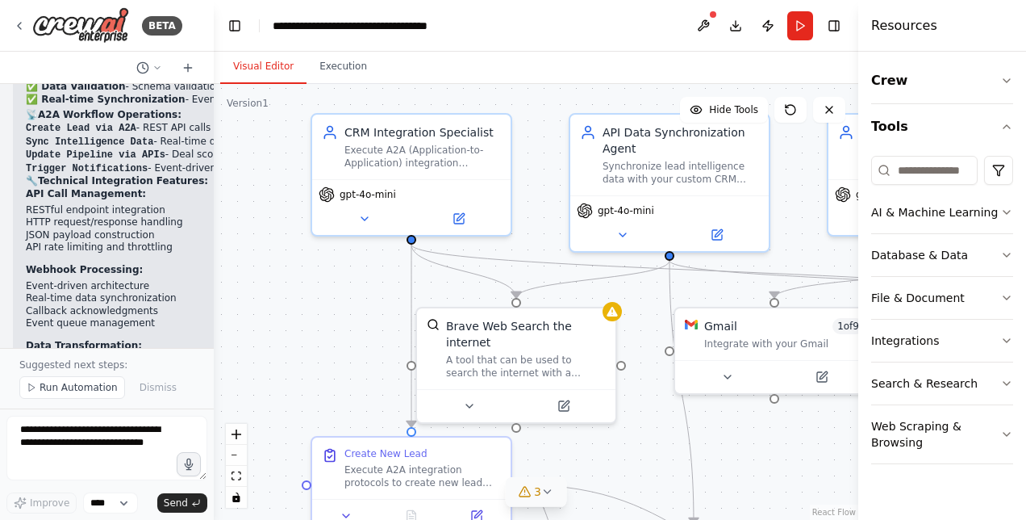
drag, startPoint x: 571, startPoint y: 274, endPoint x: 812, endPoint y: 252, distance: 242.3
click at [812, 252] on div ".deletable-edge-delete-btn { width: 20px; height: 20px; border: 0px solid #ffff…" at bounding box center [536, 302] width 645 height 436
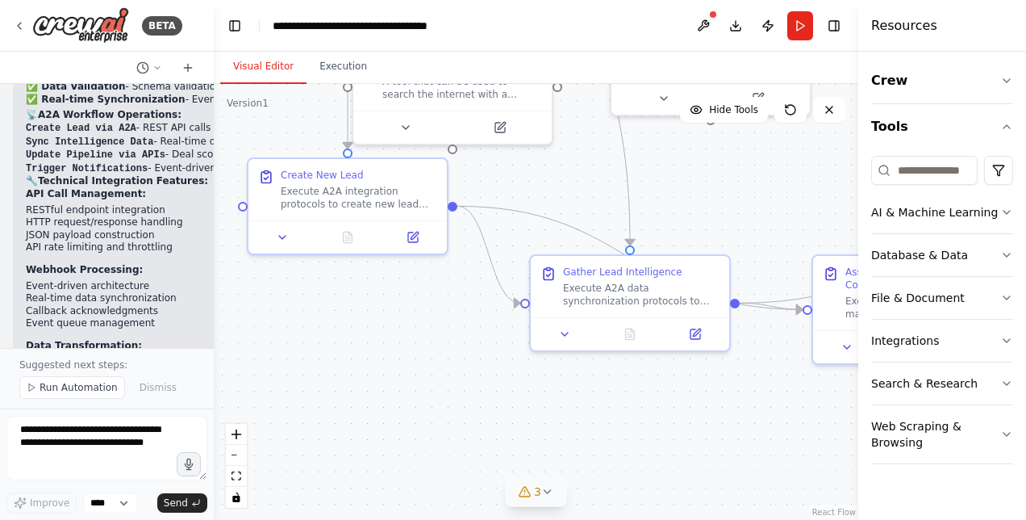
drag, startPoint x: 599, startPoint y: 454, endPoint x: 535, endPoint y: 176, distance: 285.6
click at [535, 176] on div ".deletable-edge-delete-btn { width: 20px; height: 20px; border: 0px solid #ffff…" at bounding box center [536, 302] width 645 height 436
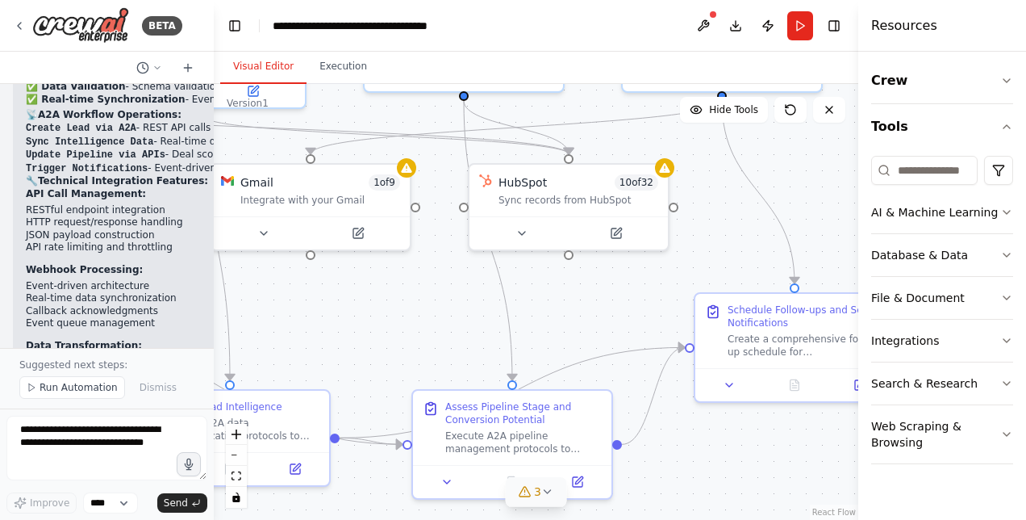
drag, startPoint x: 678, startPoint y: 426, endPoint x: 276, endPoint y: 560, distance: 423.5
click at [276, 519] on html "BETA I want to create a sales assistant that help my sales team to create the l…" at bounding box center [513, 260] width 1026 height 520
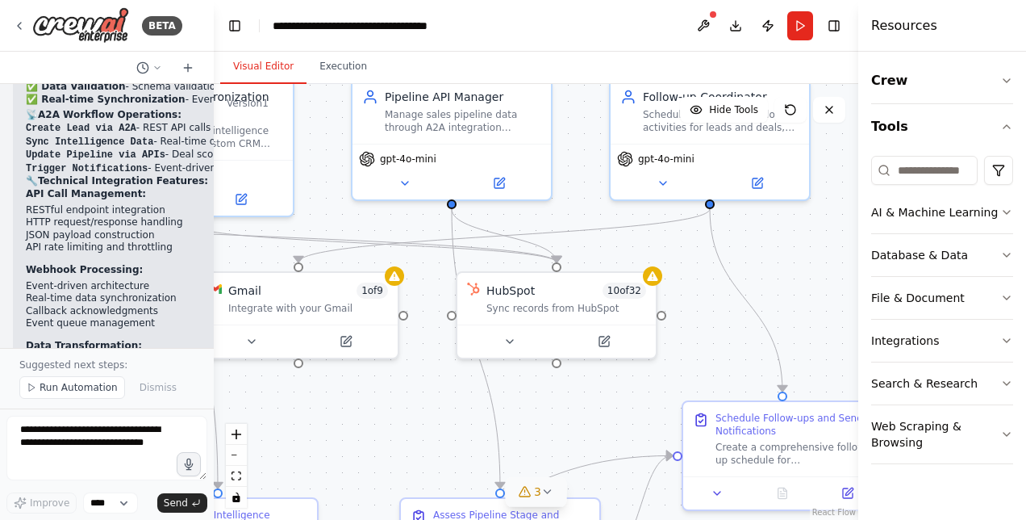
drag, startPoint x: 528, startPoint y: 328, endPoint x: 517, endPoint y: 436, distance: 109.4
click at [517, 436] on div ".deletable-edge-delete-btn { width: 20px; height: 20px; border: 0px solid #ffff…" at bounding box center [536, 302] width 645 height 436
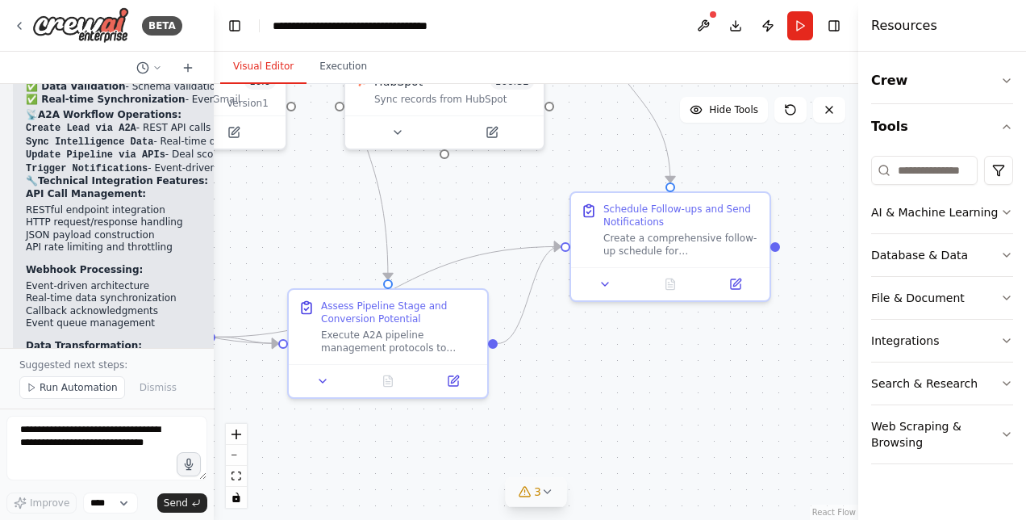
drag, startPoint x: 616, startPoint y: 433, endPoint x: 503, endPoint y: 224, distance: 237.2
click at [503, 224] on div ".deletable-edge-delete-btn { width: 20px; height: 20px; border: 0px solid #ffff…" at bounding box center [536, 302] width 645 height 436
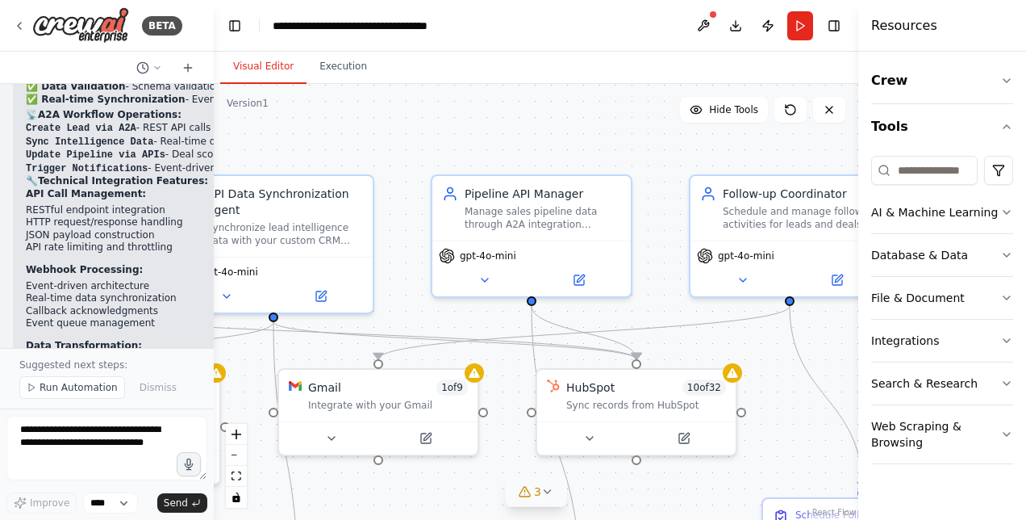
drag, startPoint x: 311, startPoint y: 216, endPoint x: 503, endPoint y: 522, distance: 361.1
click at [503, 519] on html "BETA I want to create a sales assistant that help my sales team to create the l…" at bounding box center [513, 260] width 1026 height 520
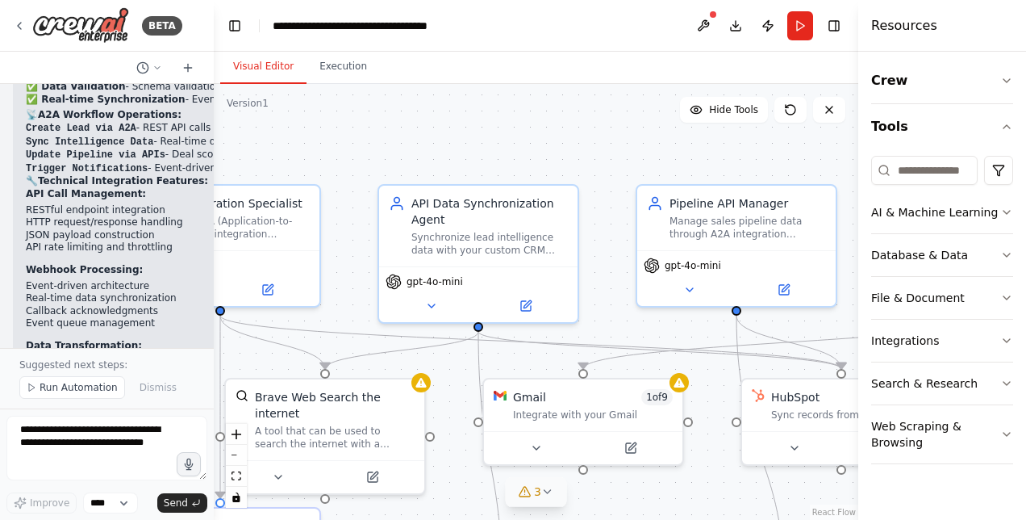
drag, startPoint x: 381, startPoint y: 117, endPoint x: 590, endPoint y: 127, distance: 209.2
click at [590, 127] on div ".deletable-edge-delete-btn { width: 20px; height: 20px; border: 0px solid #ffff…" at bounding box center [536, 302] width 645 height 436
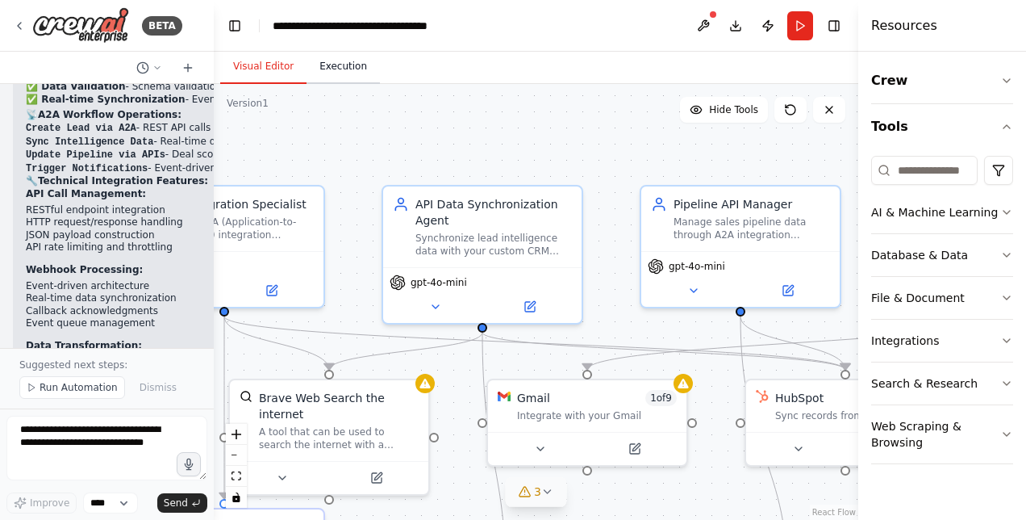
click at [341, 61] on button "Execution" at bounding box center [343, 67] width 73 height 34
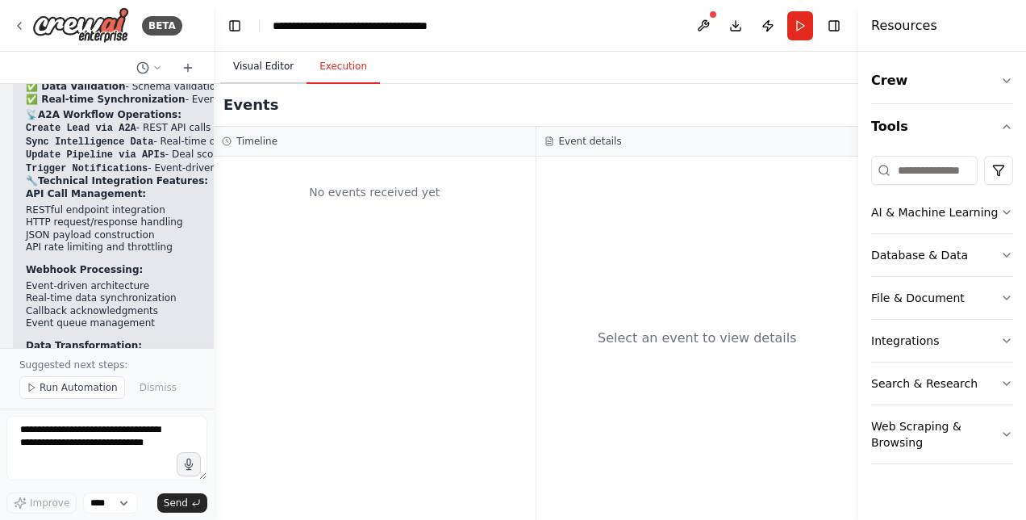
click at [269, 66] on button "Visual Editor" at bounding box center [263, 67] width 86 height 34
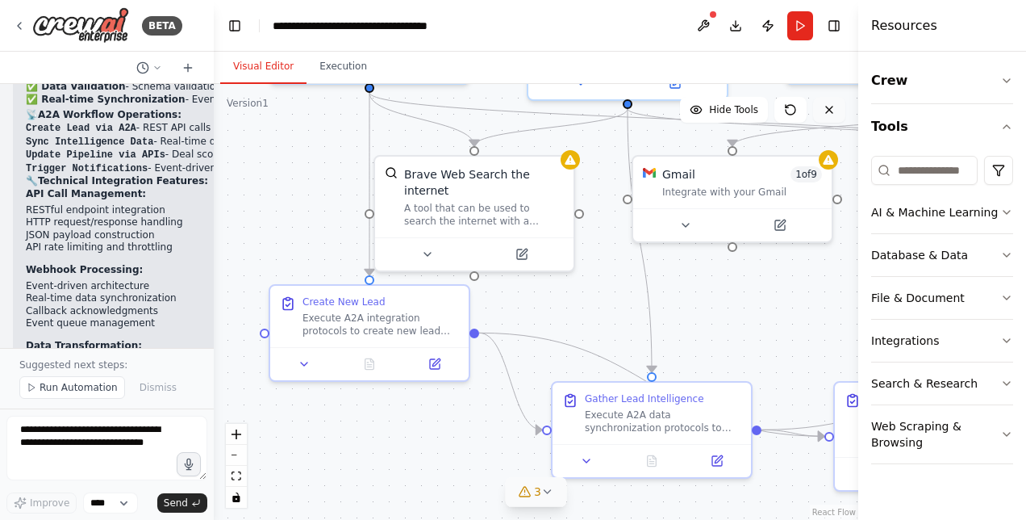
drag, startPoint x: 673, startPoint y: 323, endPoint x: 818, endPoint y: 99, distance: 266.5
click at [818, 99] on div "Version 1 Hide Tools .deletable-edge-delete-btn { width: 20px; height: 20px; bo…" at bounding box center [536, 302] width 645 height 436
click at [123, 431] on textarea at bounding box center [106, 448] width 201 height 65
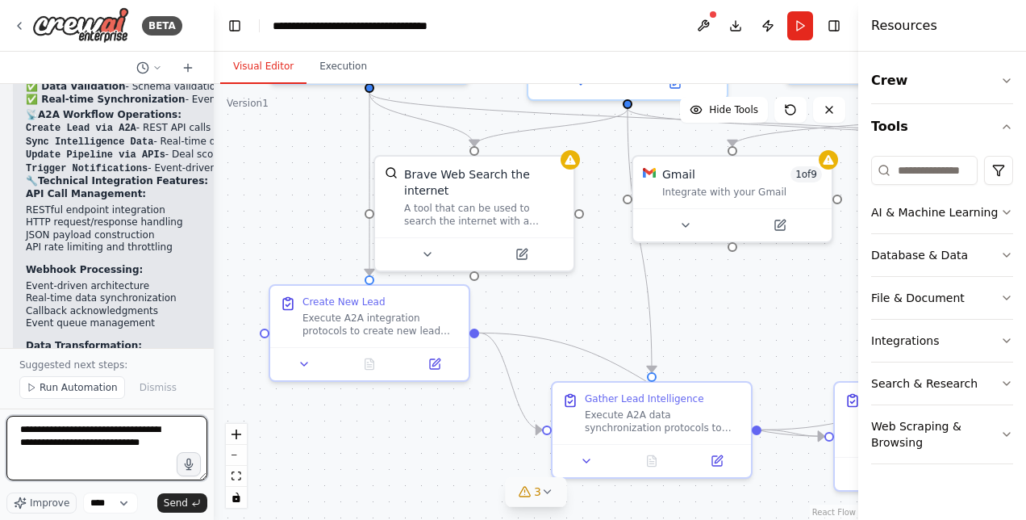
type textarea "**********"
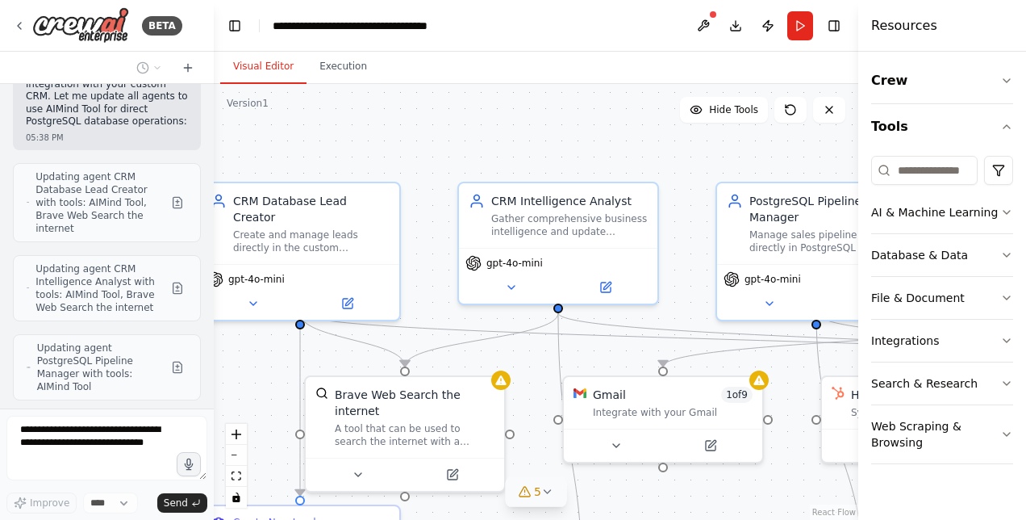
scroll to position [10902, 0]
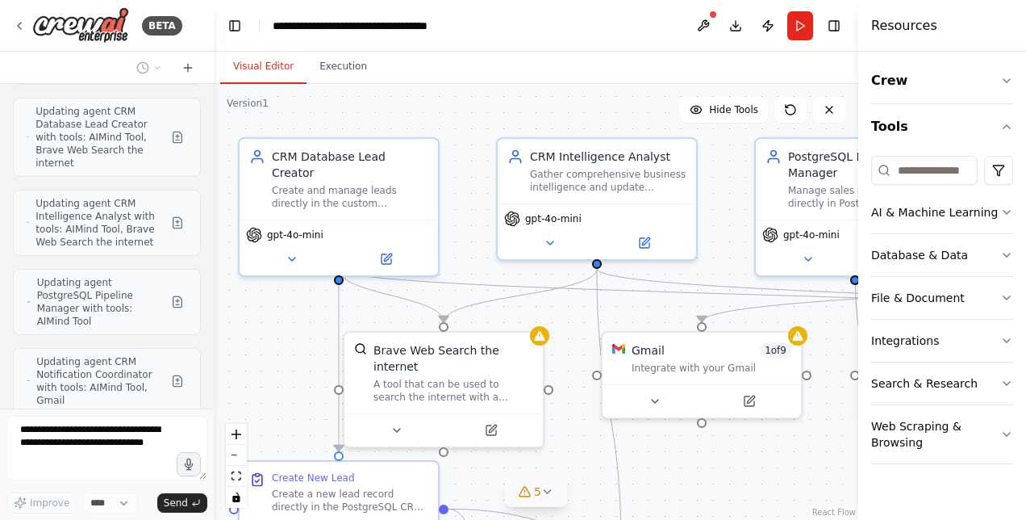
drag, startPoint x: 313, startPoint y: 194, endPoint x: 282, endPoint y: 370, distance: 178.5
click at [282, 370] on div ".deletable-edge-delete-btn { width: 20px; height: 20px; border: 0px solid #ffff…" at bounding box center [536, 302] width 645 height 436
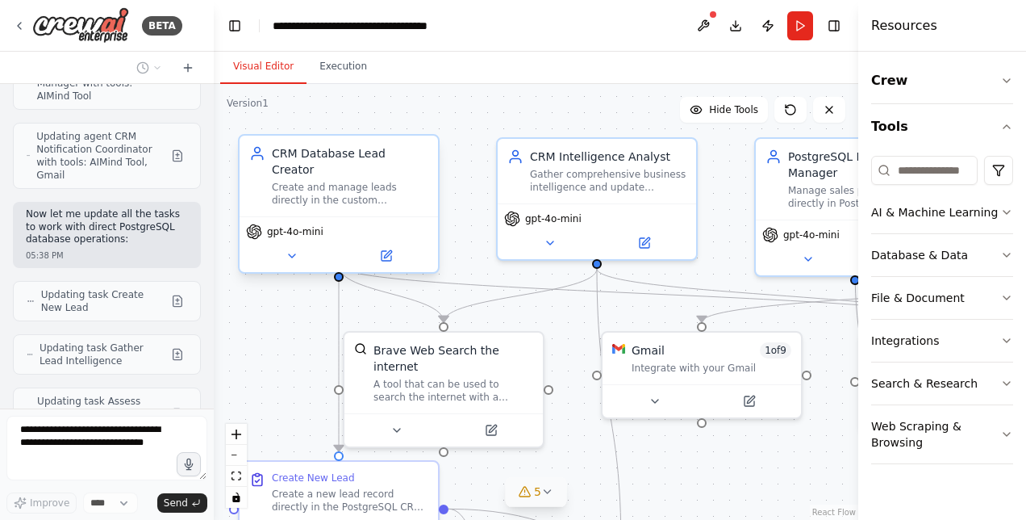
scroll to position [11139, 0]
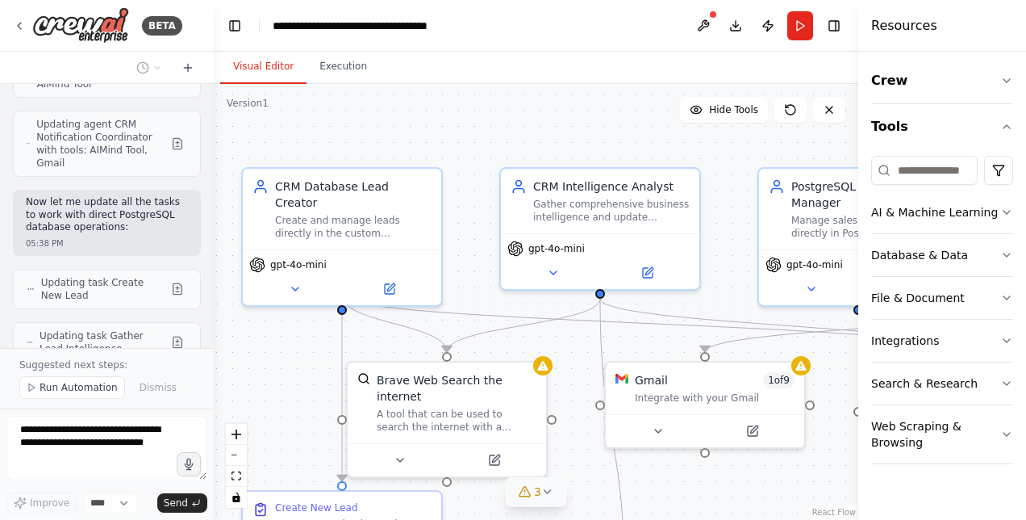
drag, startPoint x: 728, startPoint y: 265, endPoint x: 731, endPoint y: 295, distance: 30.0
click at [731, 295] on div ".deletable-edge-delete-btn { width: 20px; height: 20px; border: 0px solid #ffff…" at bounding box center [536, 302] width 645 height 436
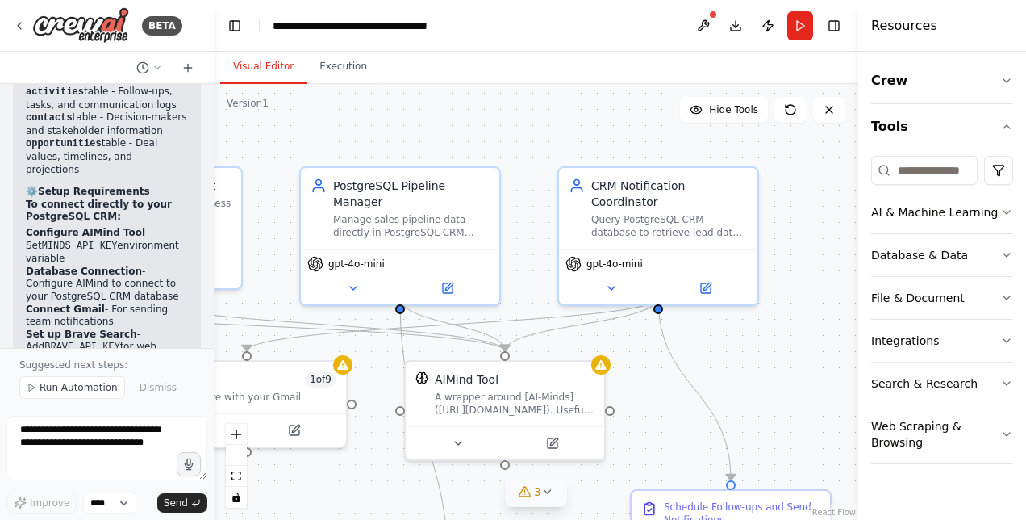
scroll to position [12773, 0]
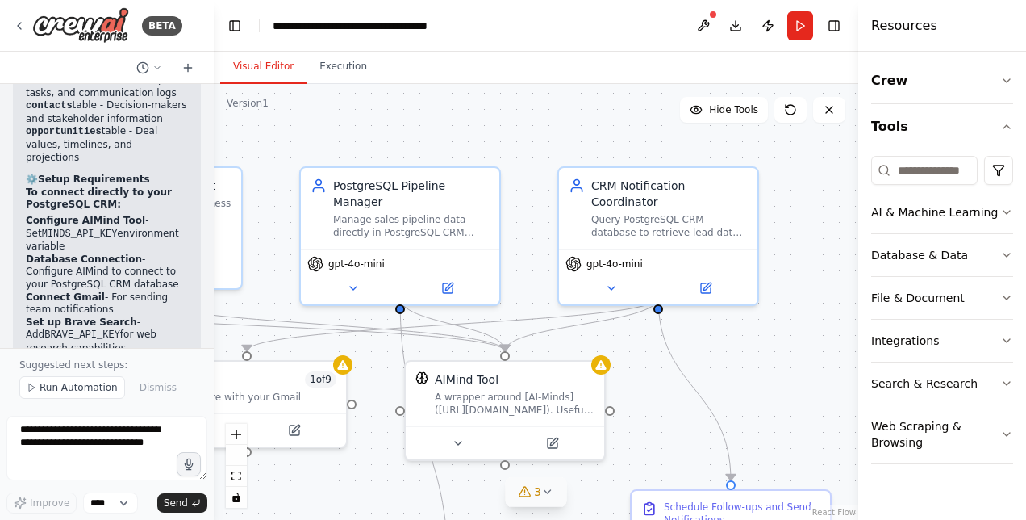
drag, startPoint x: 475, startPoint y: 301, endPoint x: 17, endPoint y: 300, distance: 458.3
click at [17, 300] on div "BETA I want to create a sales assistant that help my sales team to create the l…" at bounding box center [513, 260] width 1026 height 520
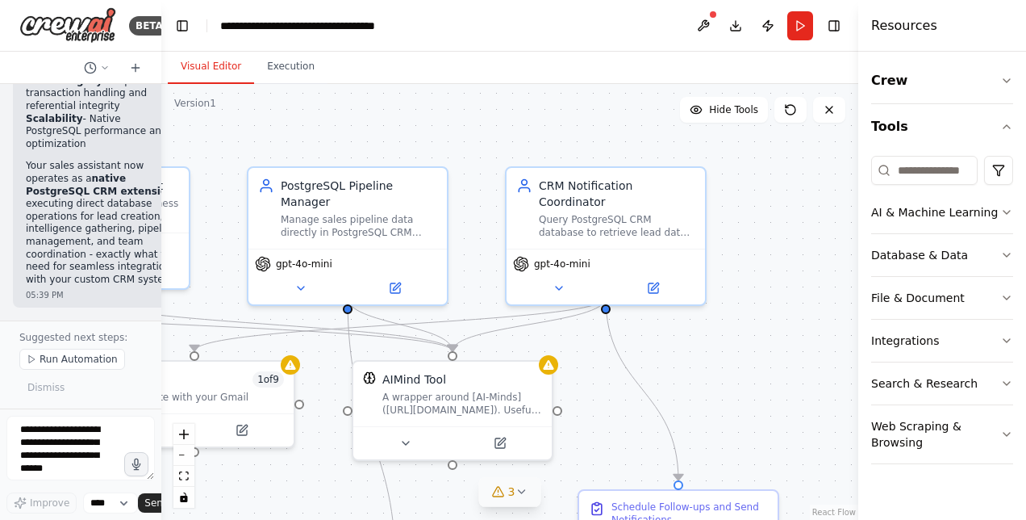
scroll to position [17485, 0]
drag, startPoint x: 211, startPoint y: 273, endPoint x: 134, endPoint y: 261, distance: 78.4
click at [134, 261] on div "BETA I want to create a sales assistant that help my sales team to create the l…" at bounding box center [80, 260] width 161 height 520
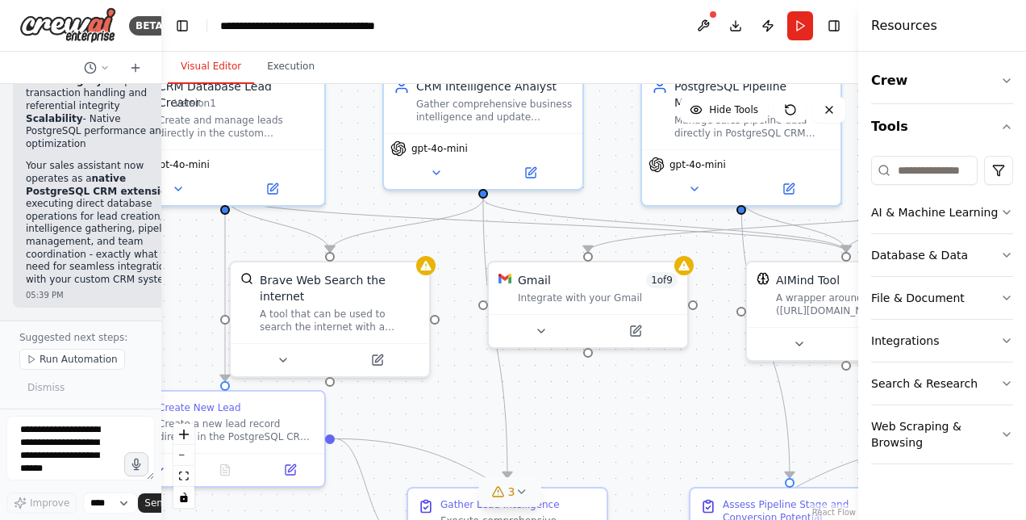
drag, startPoint x: 244, startPoint y: 305, endPoint x: 638, endPoint y: 206, distance: 406.0
click at [638, 206] on div ".deletable-edge-delete-btn { width: 20px; height: 20px; border: 0px solid #ffff…" at bounding box center [509, 302] width 697 height 436
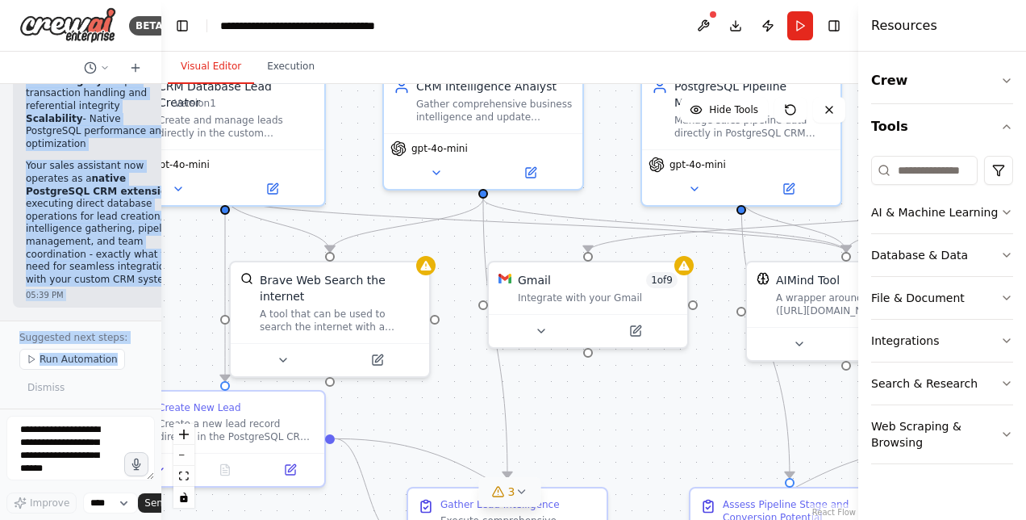
scroll to position [17651, 0]
drag, startPoint x: 29, startPoint y: 100, endPoint x: 107, endPoint y: 282, distance: 197.7
copy div "erfect! I've completely redesigned your Heavy Equipment Rental Sales Assistant …"
click at [508, 497] on span "3" at bounding box center [511, 491] width 7 height 16
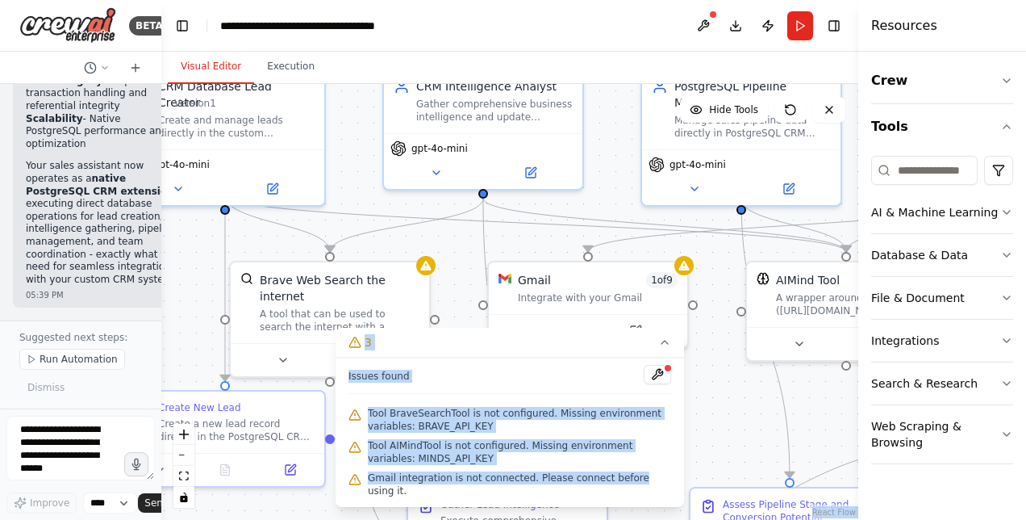
drag, startPoint x: 615, startPoint y: 489, endPoint x: 615, endPoint y: 529, distance: 40.3
click at [615, 519] on html "BETA I want to create a sales assistant that help my sales team to create the l…" at bounding box center [513, 260] width 1026 height 520
click at [757, 118] on button "Hide Tools" at bounding box center [724, 110] width 88 height 26
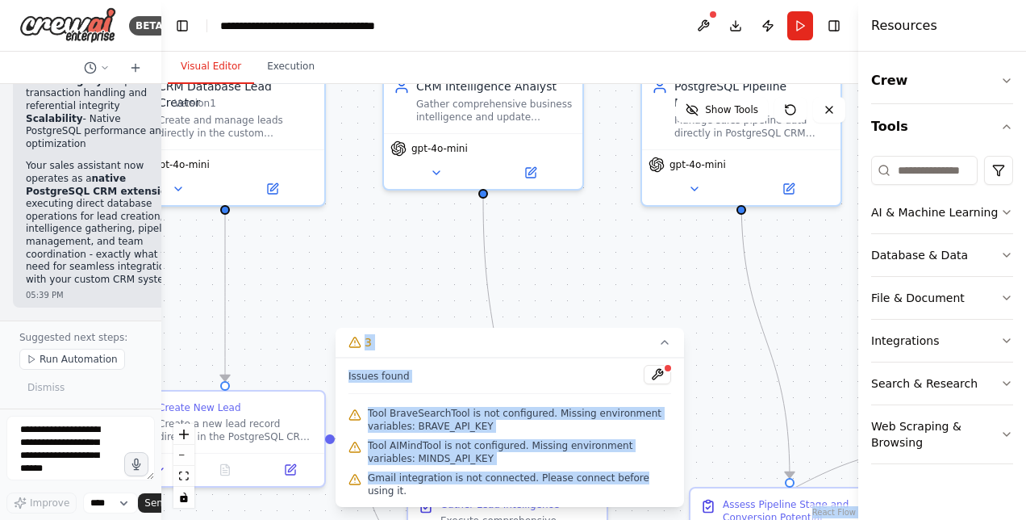
click at [824, 254] on div ".deletable-edge-delete-btn { width: 20px; height: 20px; border: 0px solid #ffff…" at bounding box center [509, 302] width 697 height 436
click at [663, 349] on icon at bounding box center [664, 342] width 13 height 13
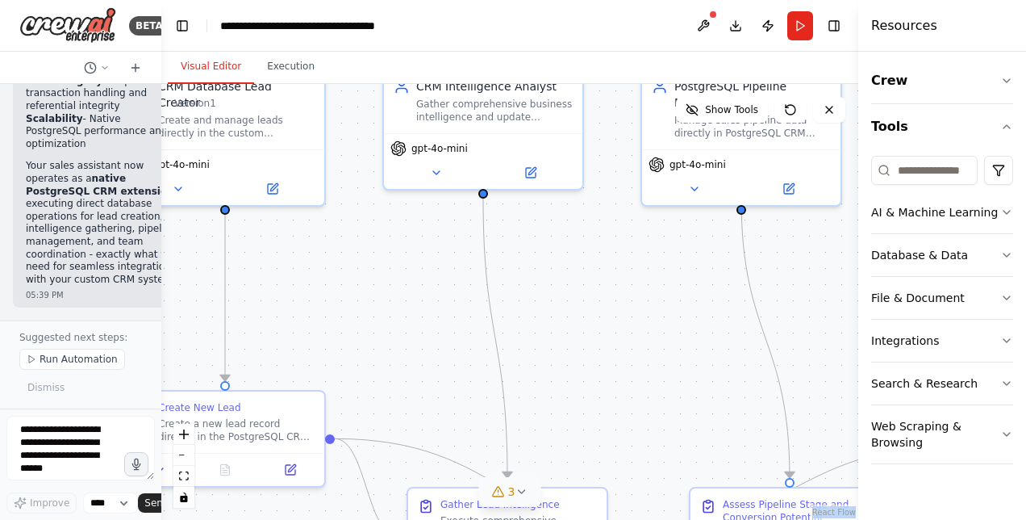
click at [660, 353] on div ".deletable-edge-delete-btn { width: 20px; height: 20px; border: 0px solid #ffff…" at bounding box center [509, 302] width 697 height 436
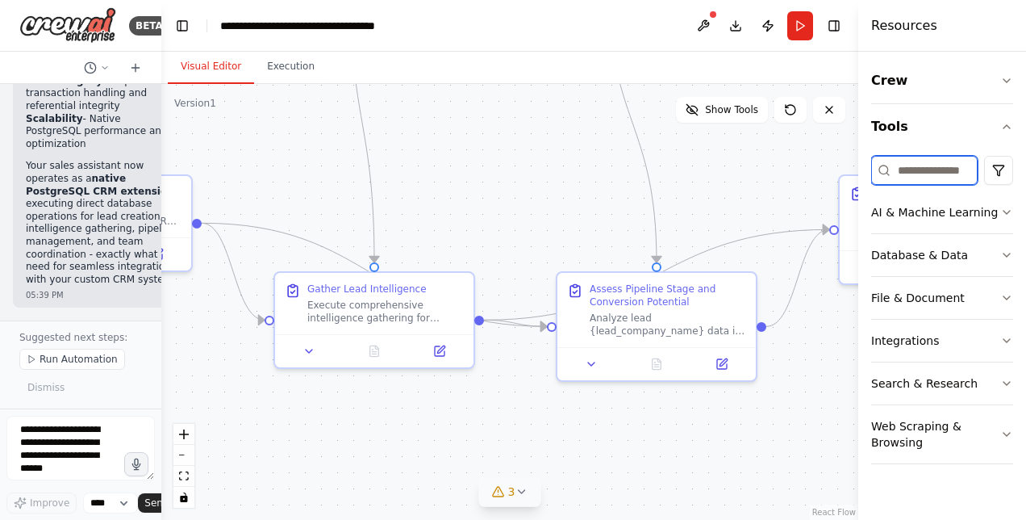
drag, startPoint x: 733, startPoint y: 304, endPoint x: 599, endPoint y: 89, distance: 253.2
click at [599, 89] on div ".deletable-edge-delete-btn { width: 20px; height: 20px; border: 0px solid #ffff…" at bounding box center [509, 302] width 697 height 436
click at [508, 493] on span "3" at bounding box center [511, 491] width 7 height 16
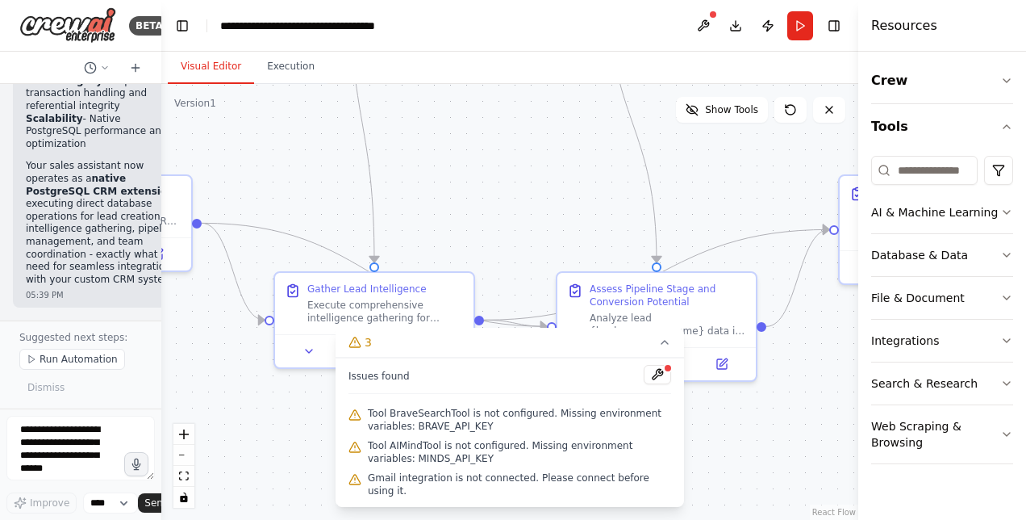
click at [726, 435] on div ".deletable-edge-delete-btn { width: 20px; height: 20px; border: 0px solid #ffff…" at bounding box center [509, 302] width 697 height 436
click at [228, 452] on div ".deletable-edge-delete-btn { width: 20px; height: 20px; border: 0px solid #ffff…" at bounding box center [509, 302] width 697 height 436
click at [271, 445] on div ".deletable-edge-delete-btn { width: 20px; height: 20px; border: 0px solid #ffff…" at bounding box center [509, 302] width 697 height 436
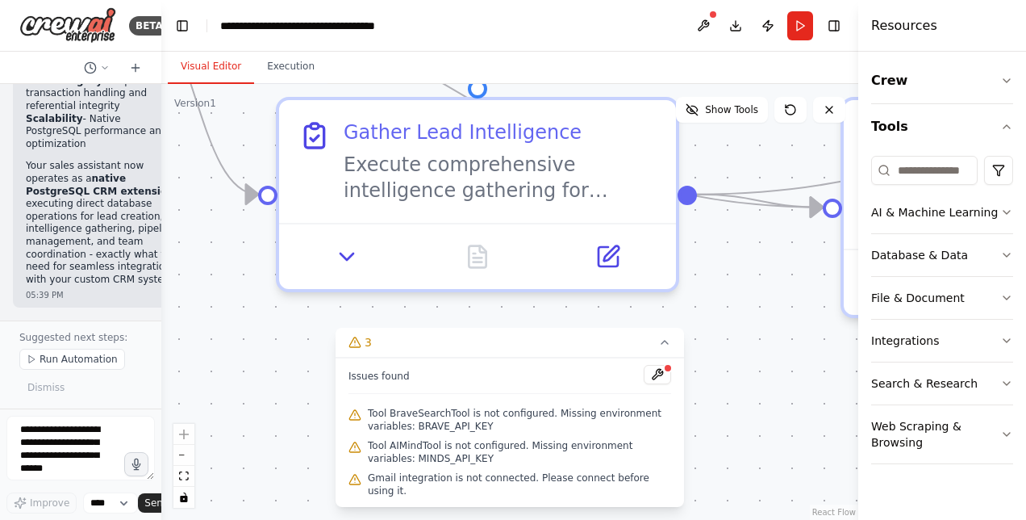
click at [750, 350] on div ".deletable-edge-delete-btn { width: 20px; height: 20px; border: 0px solid #ffff…" at bounding box center [509, 302] width 697 height 436
click at [237, 339] on div ".deletable-edge-delete-btn { width: 20px; height: 20px; border: 0px solid #ffff…" at bounding box center [509, 302] width 697 height 436
click at [733, 118] on button "Show Tools" at bounding box center [722, 110] width 92 height 26
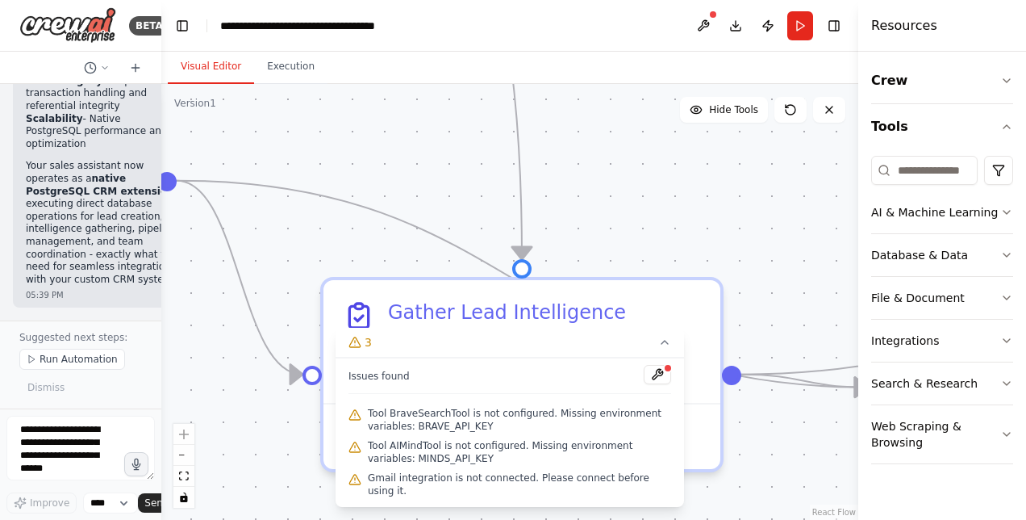
drag, startPoint x: 806, startPoint y: 381, endPoint x: 850, endPoint y: 561, distance: 185.3
click at [850, 519] on html "BETA I want to create a sales assistant that help my sales team to create the l…" at bounding box center [513, 260] width 1026 height 520
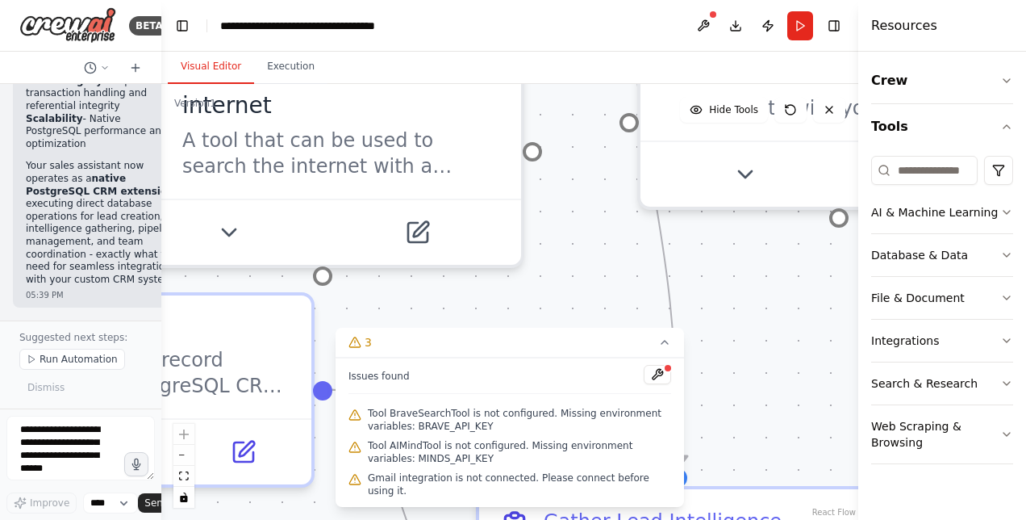
drag, startPoint x: 624, startPoint y: 187, endPoint x: 796, endPoint y: 420, distance: 288.5
click at [796, 420] on div ".deletable-edge-delete-btn { width: 20px; height: 20px; border: 0px solid #ffff…" at bounding box center [509, 302] width 697 height 436
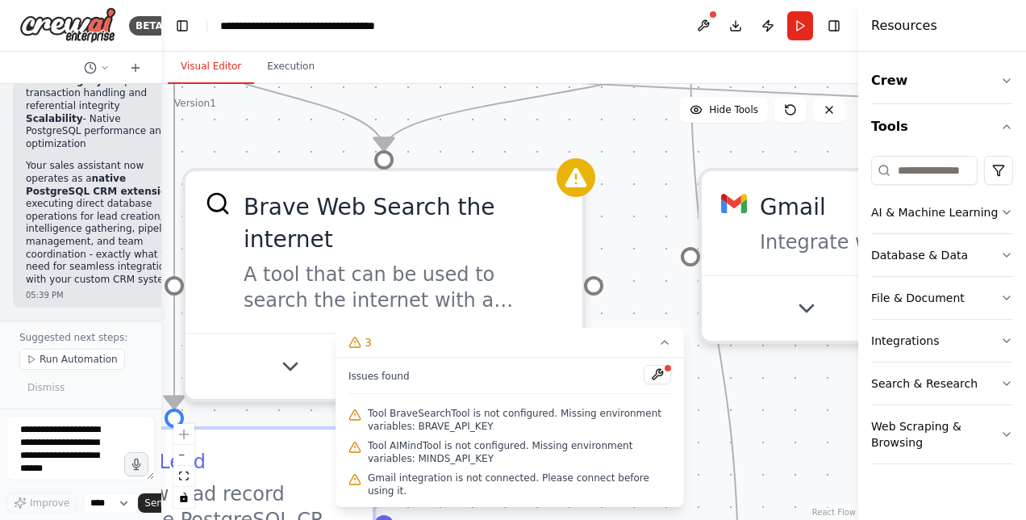
drag, startPoint x: 691, startPoint y: 239, endPoint x: 737, endPoint y: 349, distance: 119.7
click at [737, 349] on div ".deletable-edge-delete-btn { width: 20px; height: 20px; border: 0px solid #ffff…" at bounding box center [509, 302] width 697 height 436
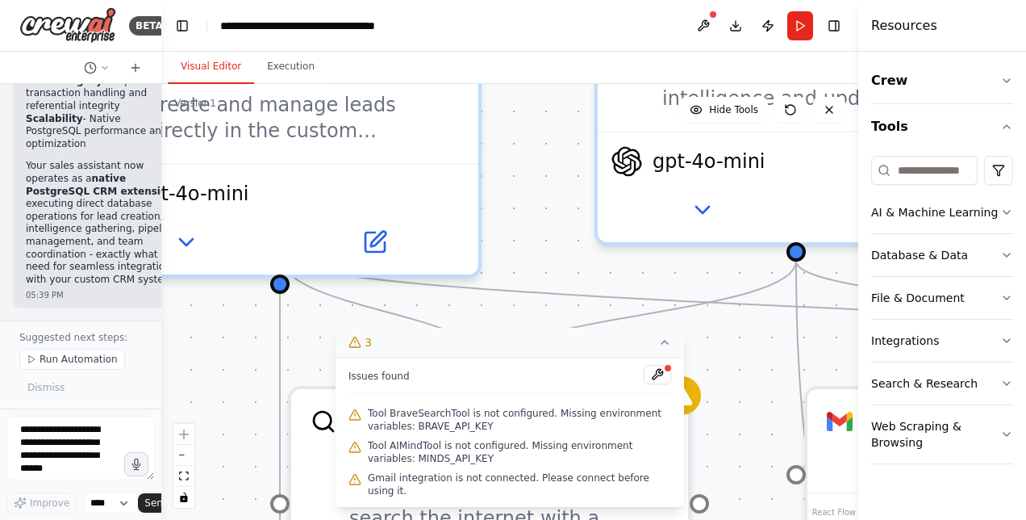
drag, startPoint x: 607, startPoint y: 231, endPoint x: 672, endPoint y: 347, distance: 133.3
click at [672, 347] on div "Version 1 Hide Tools .deletable-edge-delete-btn { width: 20px; height: 20px; bo…" at bounding box center [509, 302] width 697 height 436
click at [181, 457] on button "zoom out" at bounding box center [183, 455] width 21 height 21
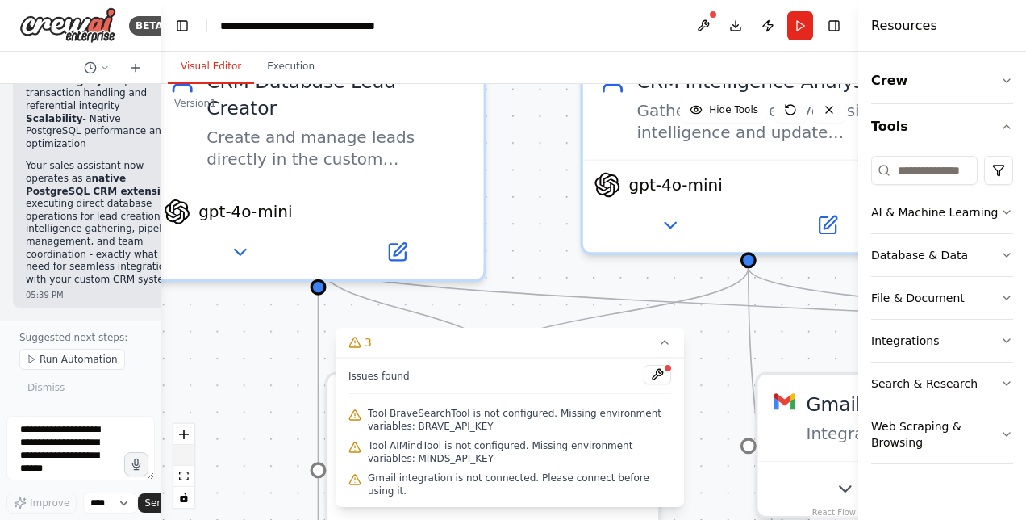
click at [181, 457] on button "zoom out" at bounding box center [183, 455] width 21 height 21
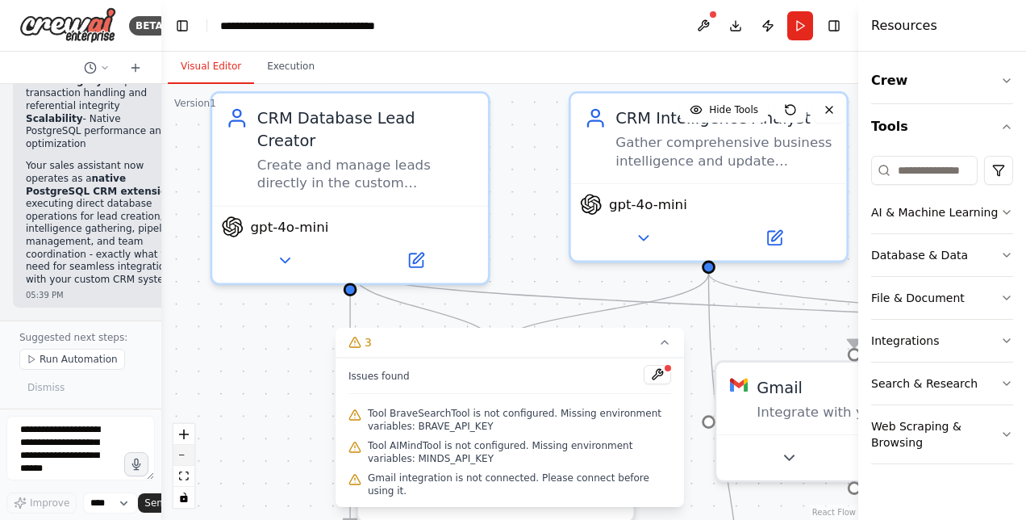
click at [181, 457] on button "zoom out" at bounding box center [183, 455] width 21 height 21
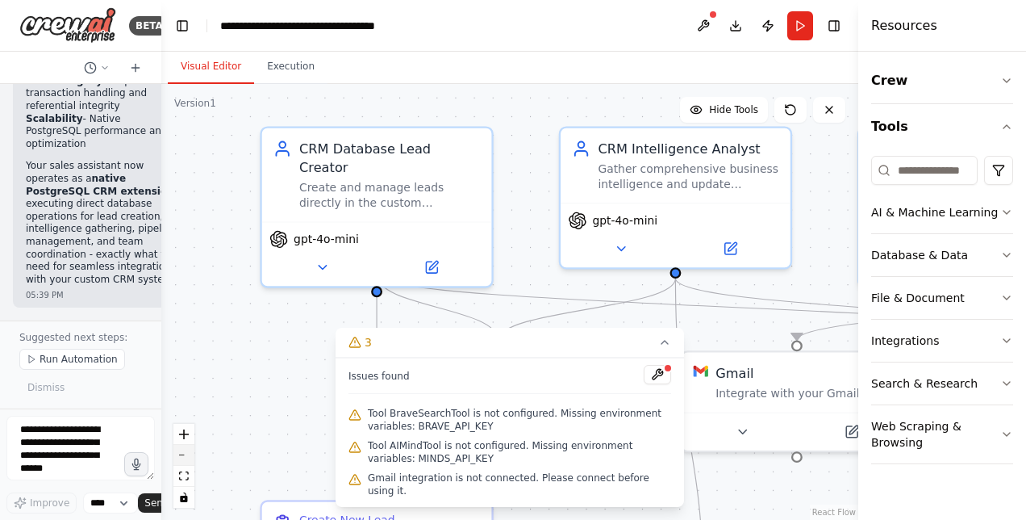
click at [181, 457] on button "zoom out" at bounding box center [183, 455] width 21 height 21
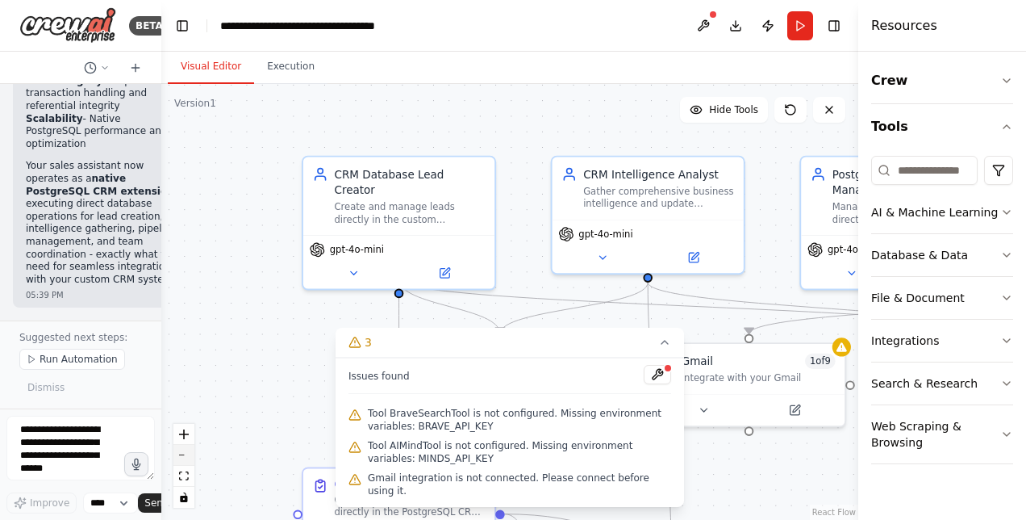
click at [181, 457] on button "zoom out" at bounding box center [183, 455] width 21 height 21
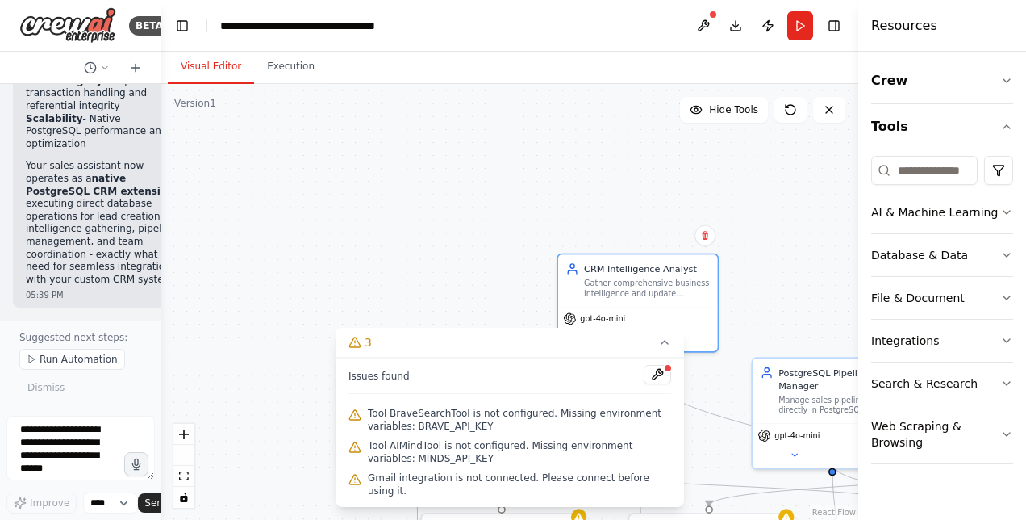
drag, startPoint x: 616, startPoint y: 186, endPoint x: 605, endPoint y: 248, distance: 63.1
click at [605, 248] on div ".deletable-edge-delete-btn { width: 20px; height: 20px; border: 0px solid #ffff…" at bounding box center [509, 302] width 697 height 436
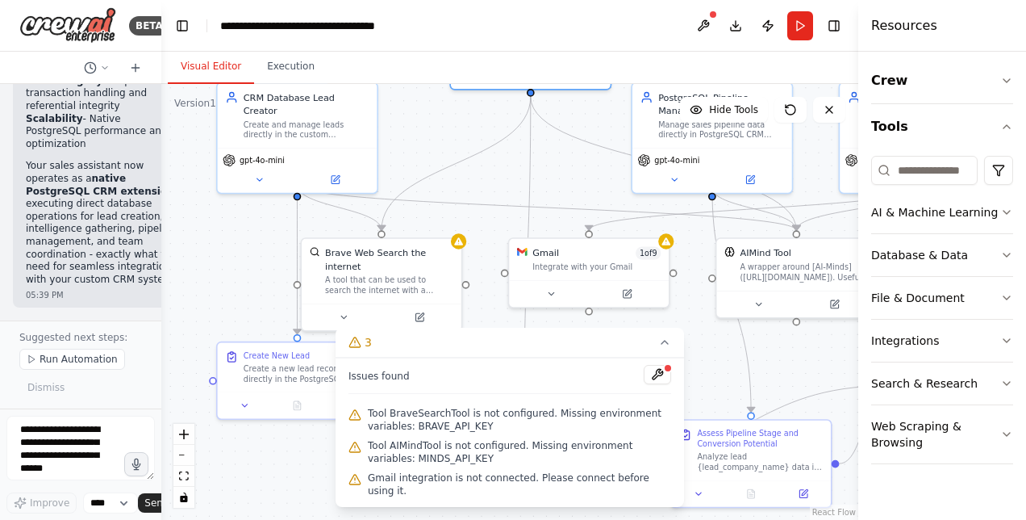
drag, startPoint x: 541, startPoint y: 191, endPoint x: 413, endPoint y: -84, distance: 303.2
click at [413, 0] on html "BETA I want to create a sales assistant that help my sales team to create the l…" at bounding box center [513, 260] width 1026 height 520
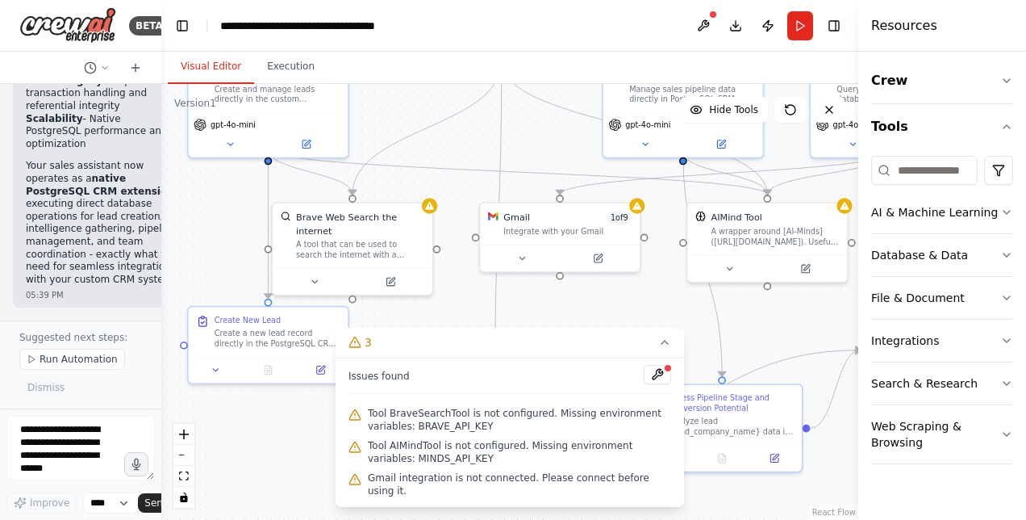
drag, startPoint x: 716, startPoint y: 358, endPoint x: 695, endPoint y: 323, distance: 40.8
click at [695, 323] on div ".deletable-edge-delete-btn { width: 20px; height: 20px; border: 0px solid #ffff…" at bounding box center [509, 302] width 697 height 436
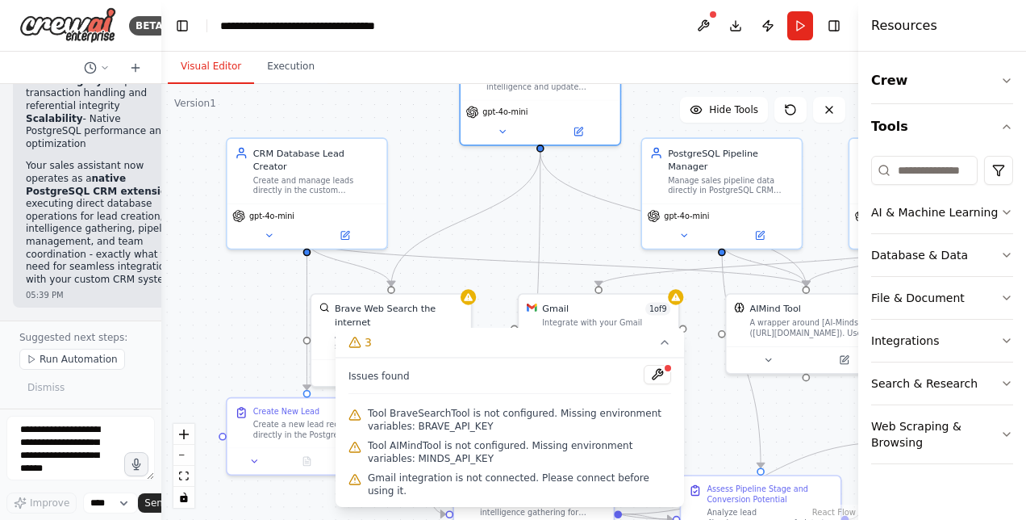
drag, startPoint x: 631, startPoint y: 320, endPoint x: 663, endPoint y: 406, distance: 91.4
click at [663, 406] on div "Version 1 Hide Tools .deletable-edge-delete-btn { width: 20px; height: 20px; bo…" at bounding box center [509, 302] width 697 height 436
